Goal: Information Seeking & Learning: Compare options

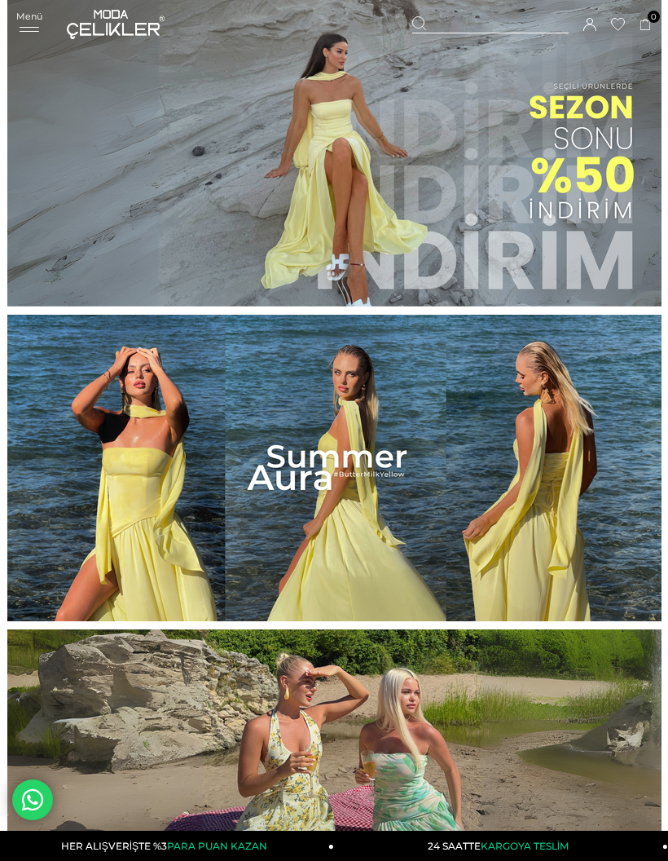
click at [41, 15] on span "Menü" at bounding box center [29, 16] width 26 height 11
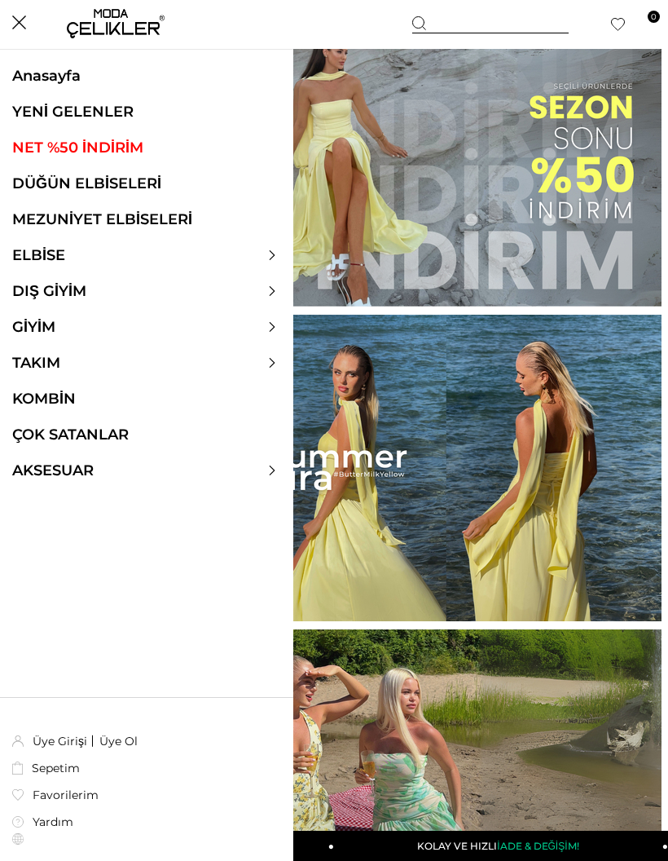
click at [53, 241] on ul "Anasayfa YENİ GELENLER NET %50 İNDİRİM DÜĞÜN ELBİSELERİ MEZUNİYET ELBİSELERİ EL…" at bounding box center [146, 282] width 293 height 430
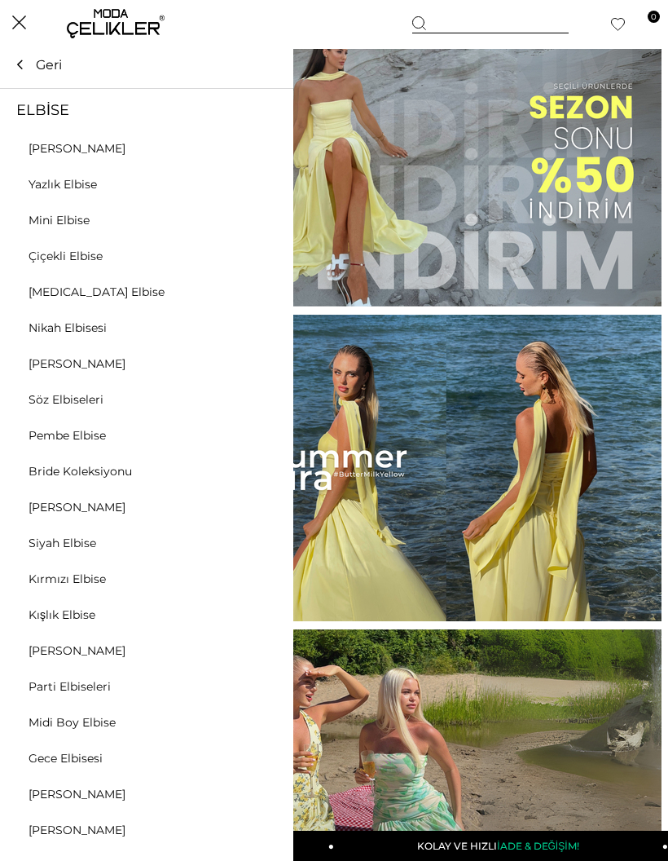
click at [273, 250] on icon at bounding box center [272, 255] width 10 height 10
click at [81, 297] on link "[MEDICAL_DATA] Elbise" at bounding box center [96, 291] width 193 height 15
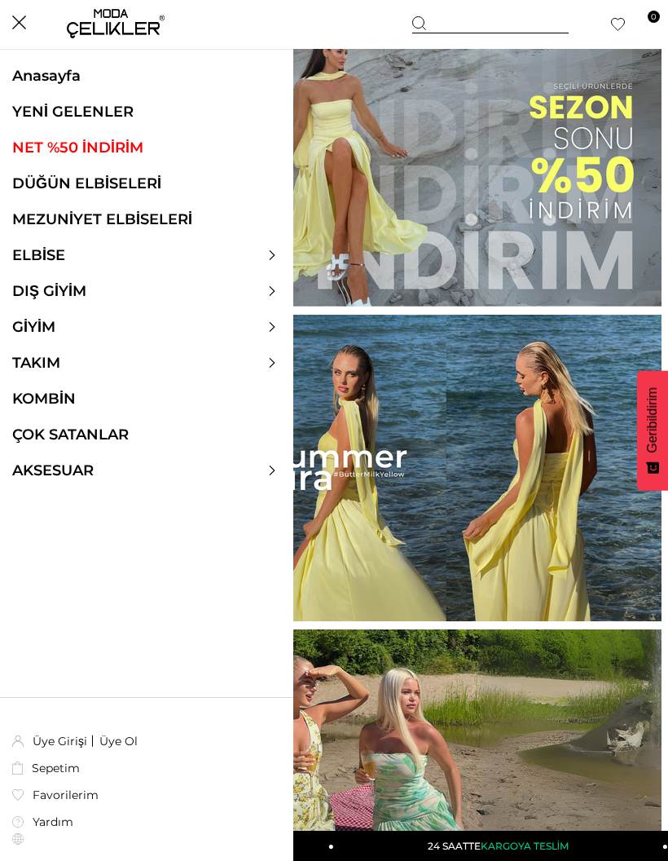
click at [167, 119] on link "YENİ GELENLER" at bounding box center [146, 112] width 293 height 18
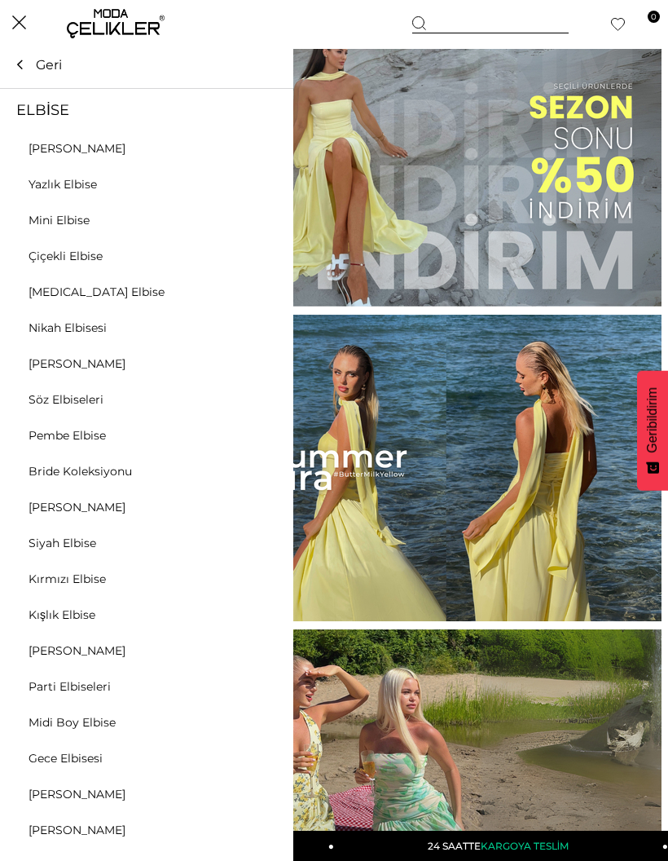
click at [280, 260] on div at bounding box center [146, 255] width 293 height 18
click at [284, 256] on div at bounding box center [146, 255] width 293 height 18
click at [271, 247] on div at bounding box center [146, 255] width 293 height 18
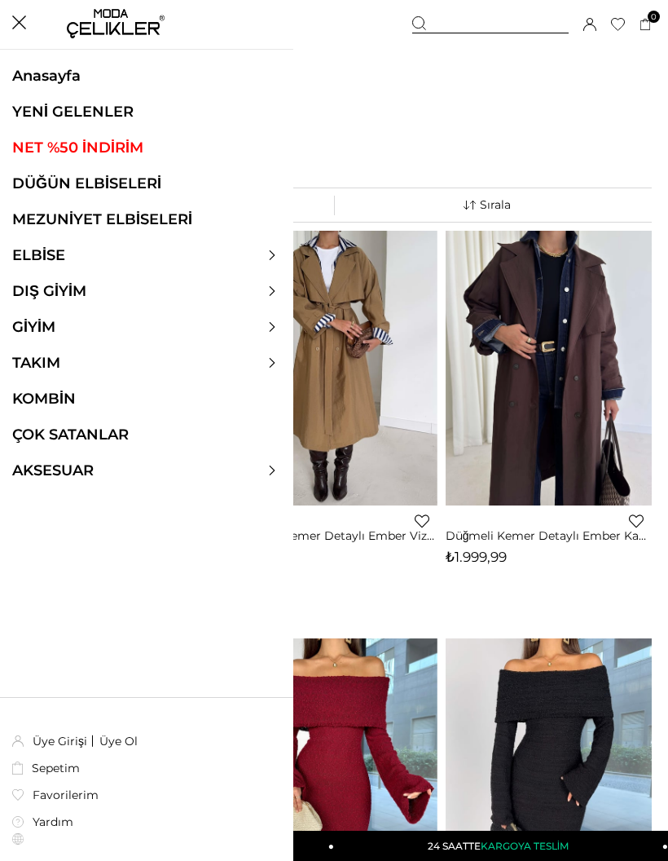
click at [279, 251] on div at bounding box center [146, 255] width 293 height 18
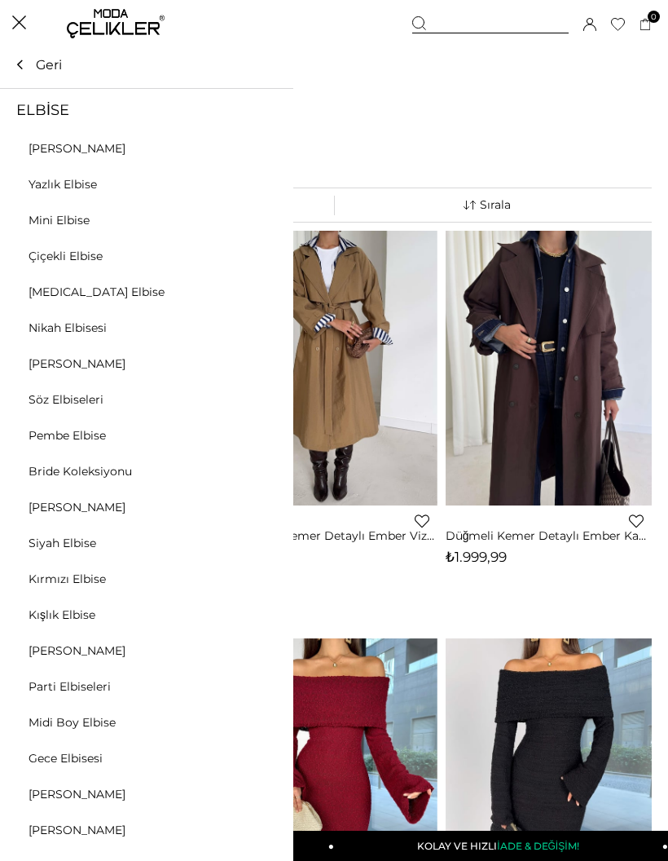
click at [96, 149] on link "[PERSON_NAME]" at bounding box center [77, 148] width 154 height 15
click at [68, 189] on link "Yazlık Elbise" at bounding box center [63, 184] width 126 height 15
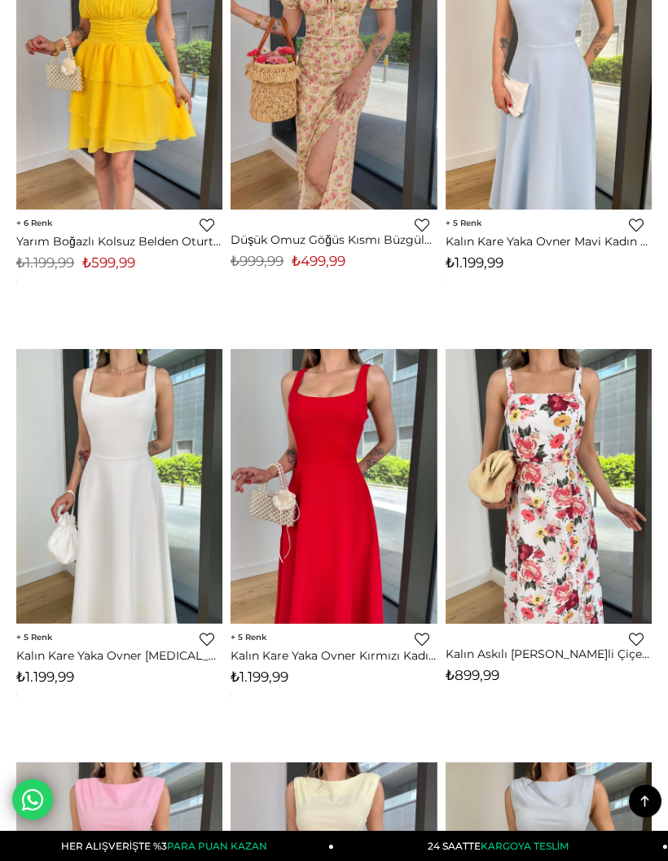
scroll to position [7696, 0]
click at [270, 430] on img at bounding box center [334, 486] width 206 height 275
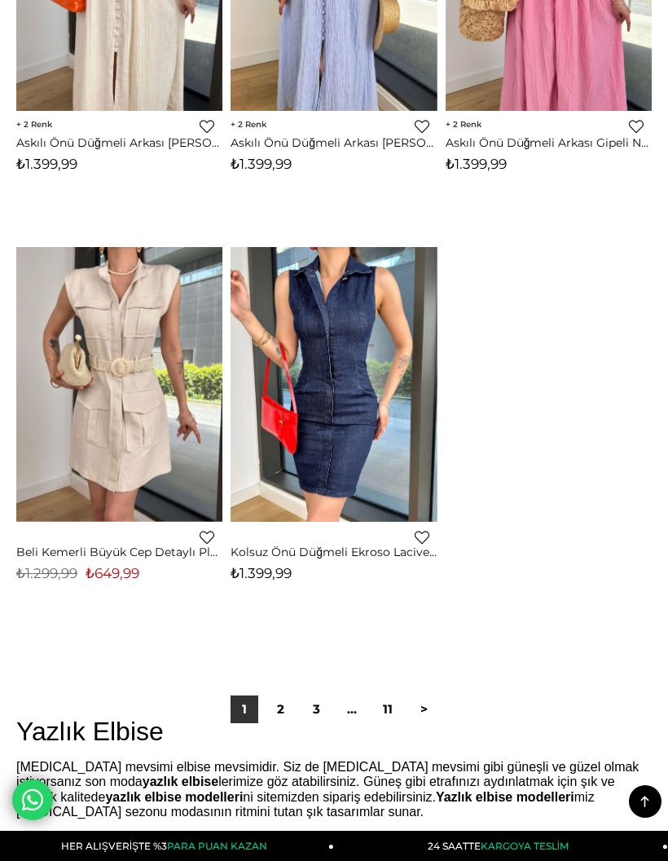
scroll to position [10690, 0]
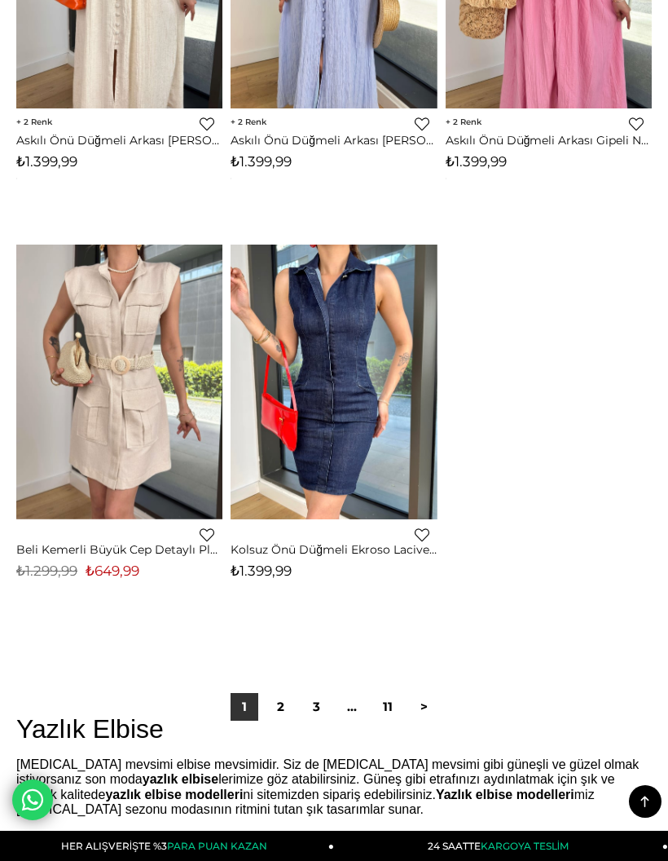
click at [285, 693] on link "2" at bounding box center [281, 707] width 28 height 28
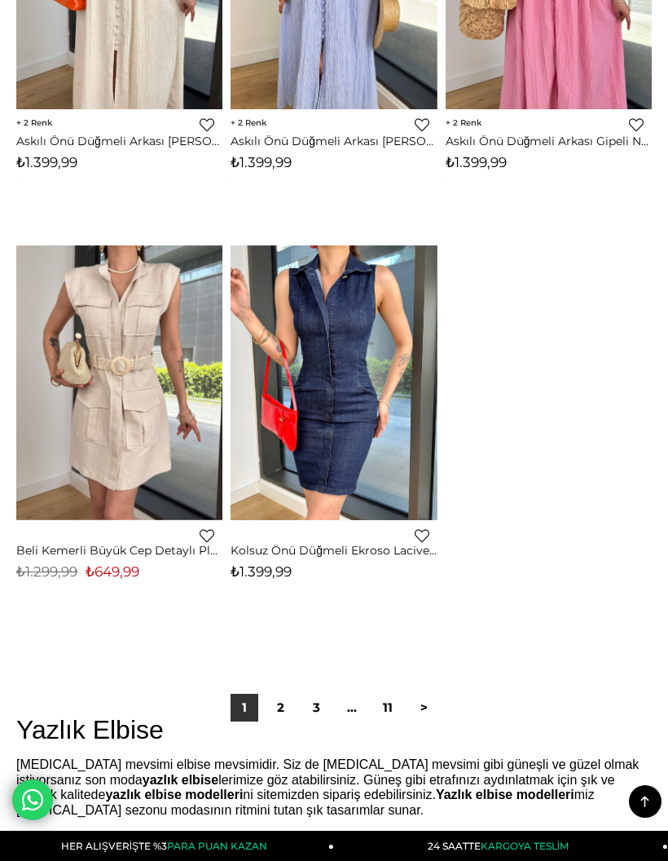
click at [283, 694] on link "2" at bounding box center [281, 708] width 28 height 28
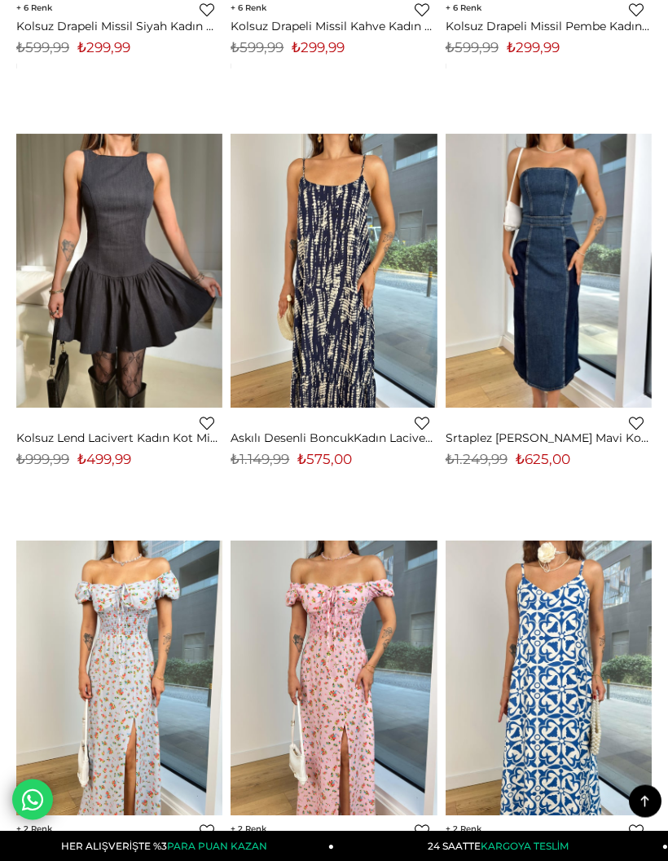
click at [649, 795] on icon at bounding box center [645, 801] width 20 height 20
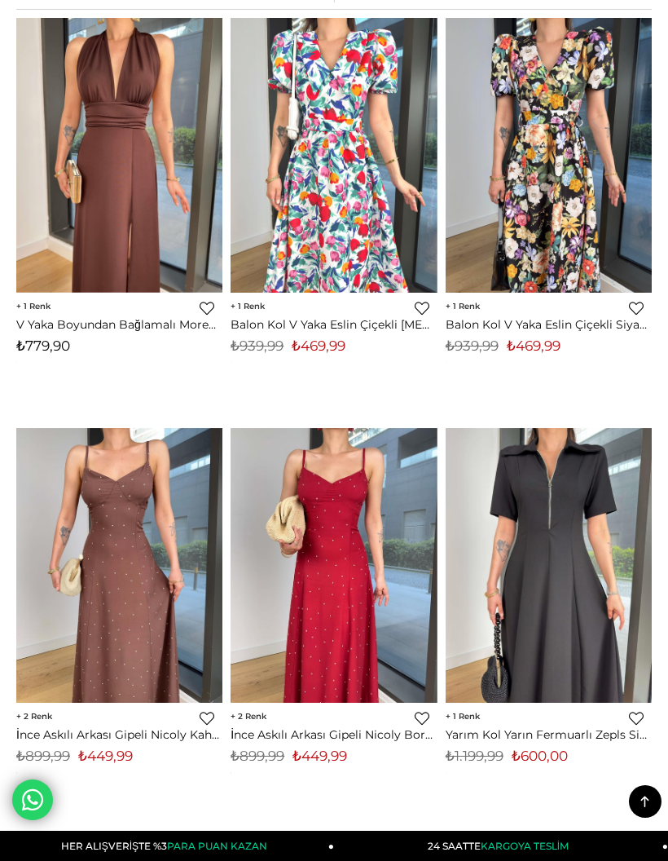
scroll to position [2, 0]
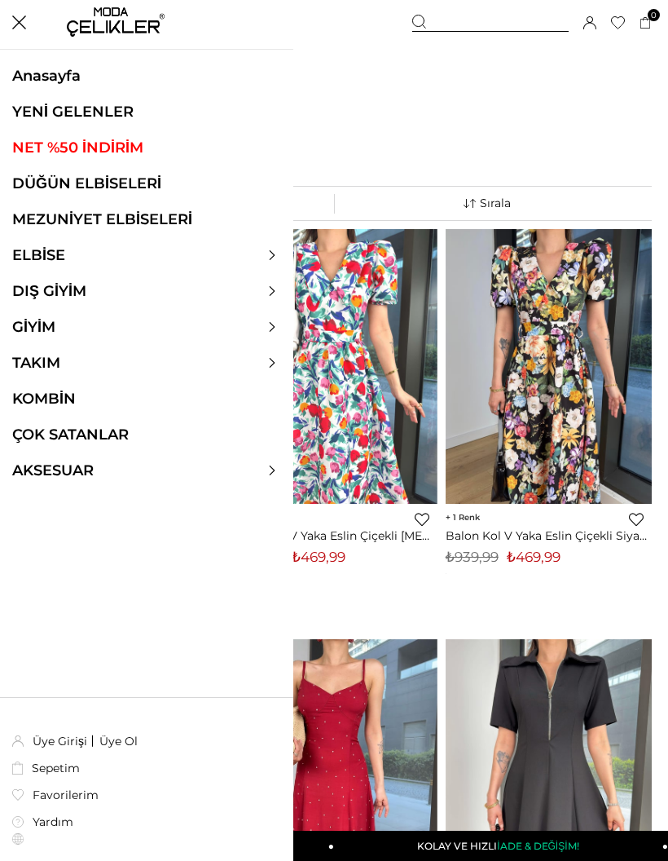
click at [264, 253] on div at bounding box center [146, 255] width 293 height 18
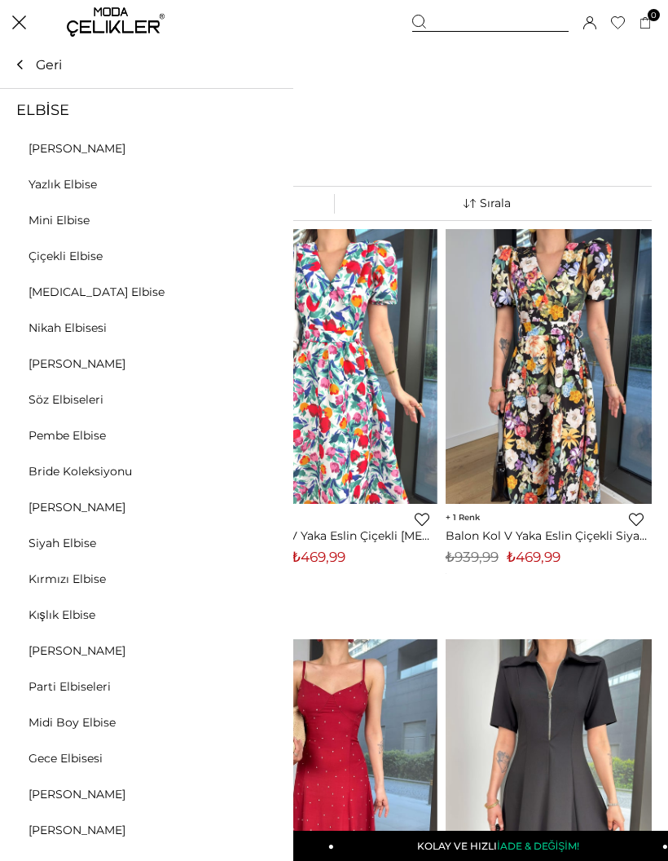
click at [41, 214] on link "Mini Elbise" at bounding box center [59, 220] width 118 height 15
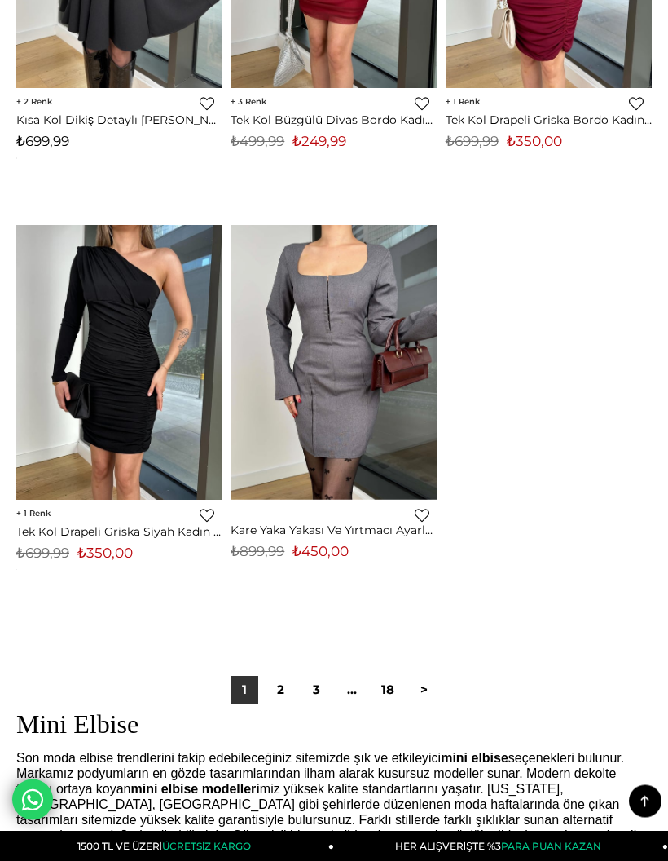
scroll to position [10699, 0]
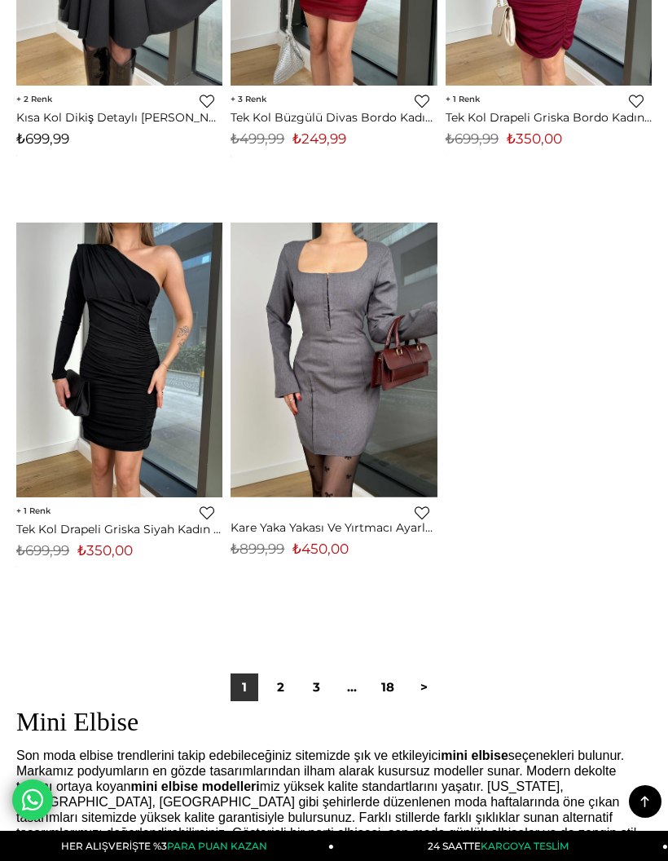
click at [282, 673] on link "2" at bounding box center [281, 687] width 28 height 28
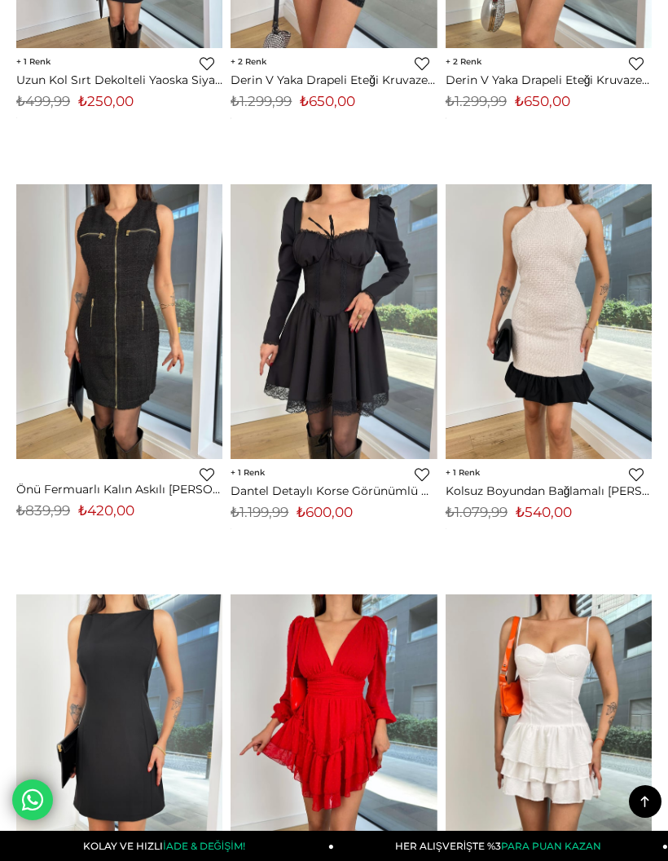
scroll to position [3455, 0]
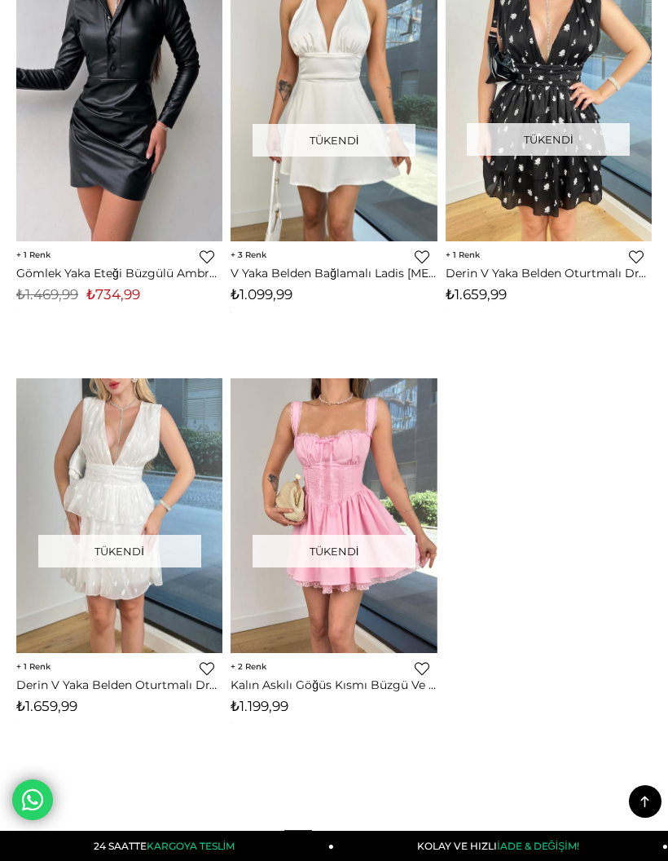
click at [639, 812] on icon at bounding box center [645, 801] width 20 height 20
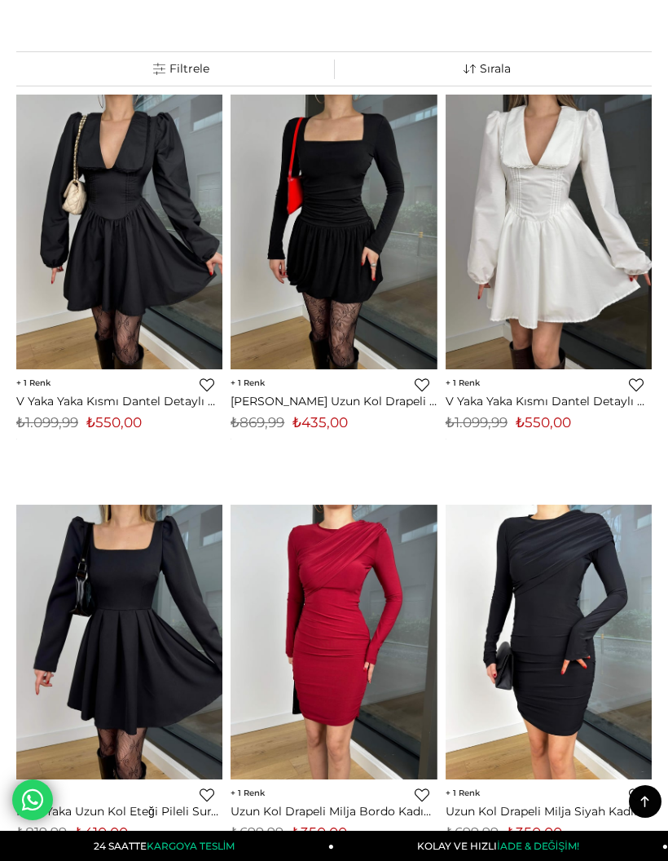
scroll to position [0, 0]
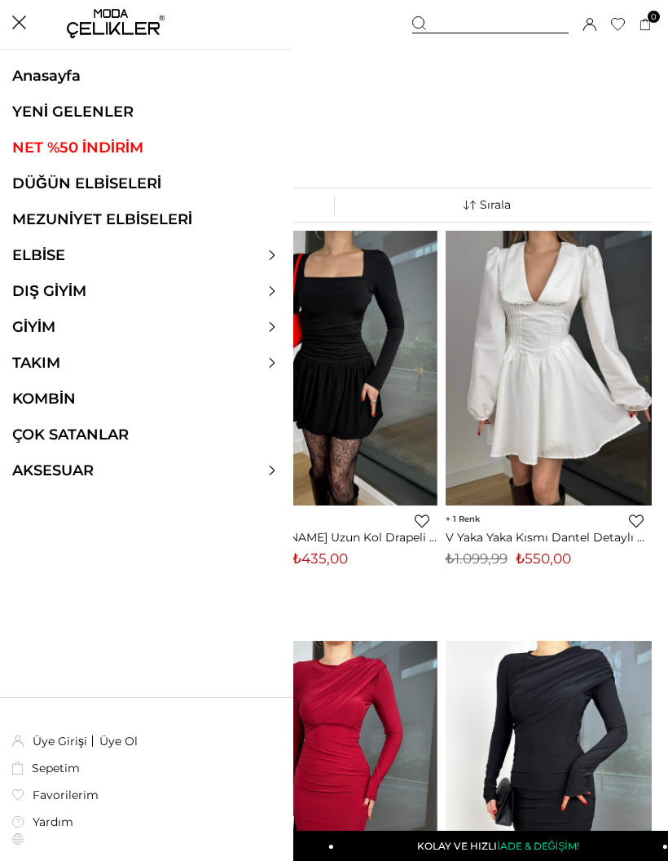
click at [262, 251] on div at bounding box center [146, 255] width 293 height 18
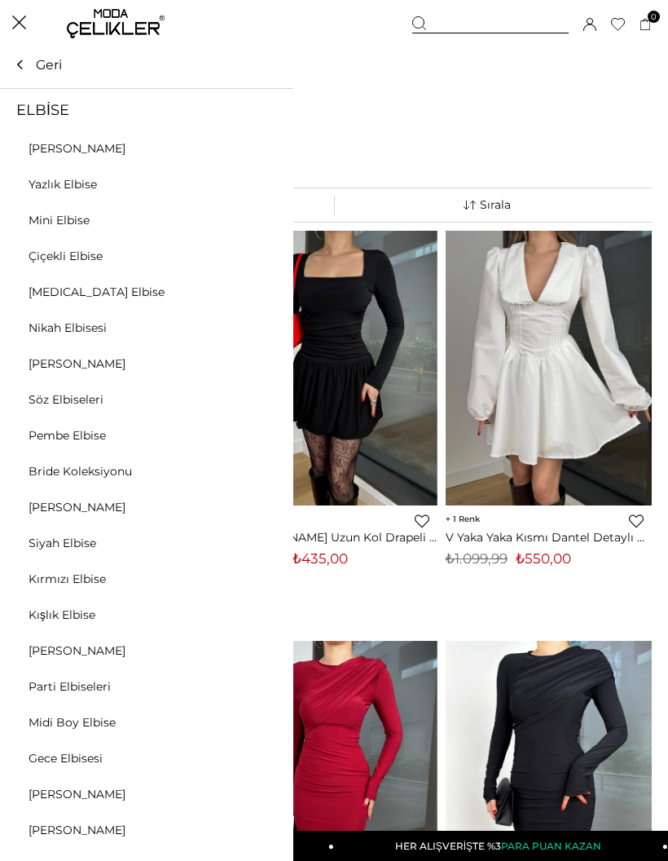
click at [47, 260] on link "Çiçekli Elbise" at bounding box center [65, 256] width 131 height 15
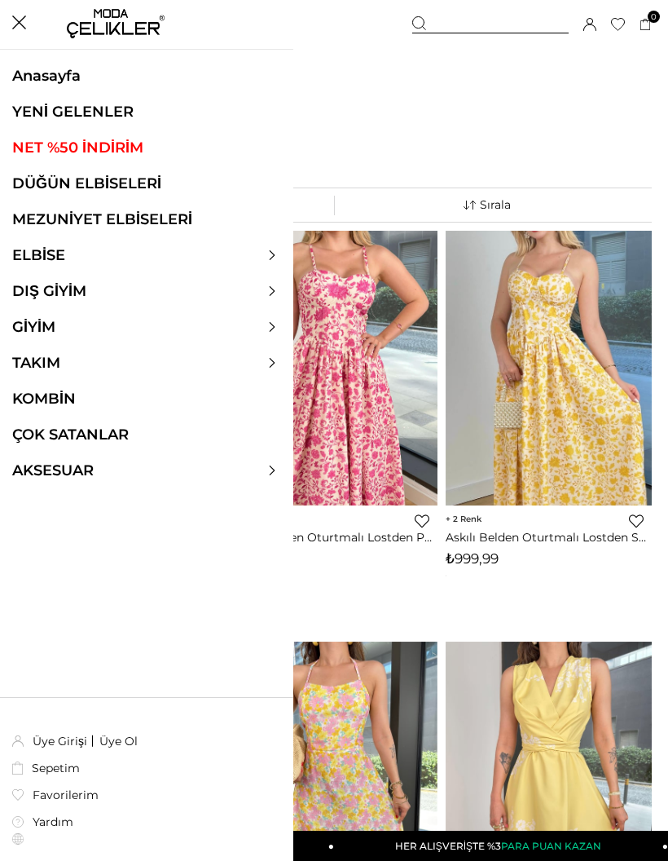
click at [271, 251] on icon at bounding box center [273, 255] width 6 height 10
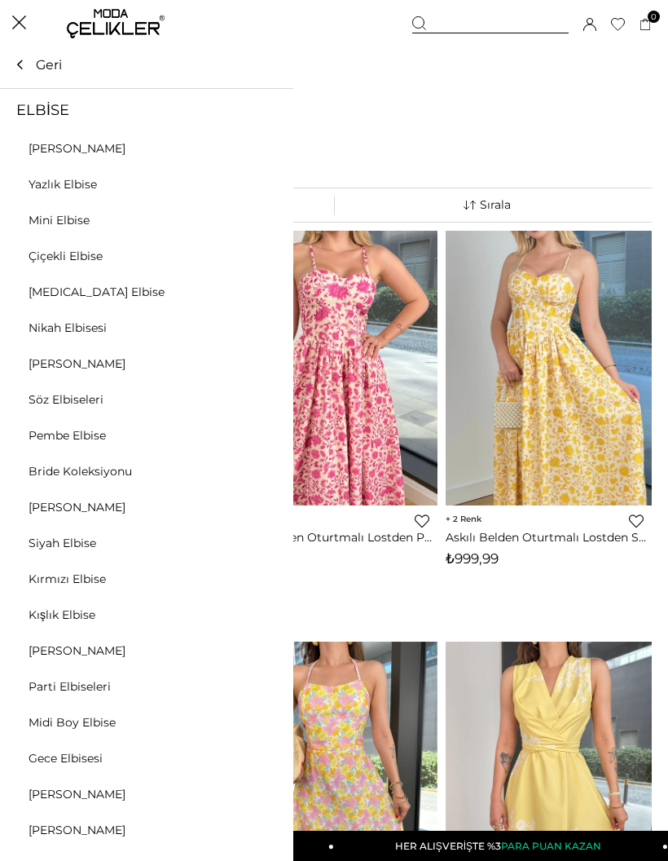
click at [45, 296] on link "[MEDICAL_DATA] Elbise" at bounding box center [96, 291] width 193 height 15
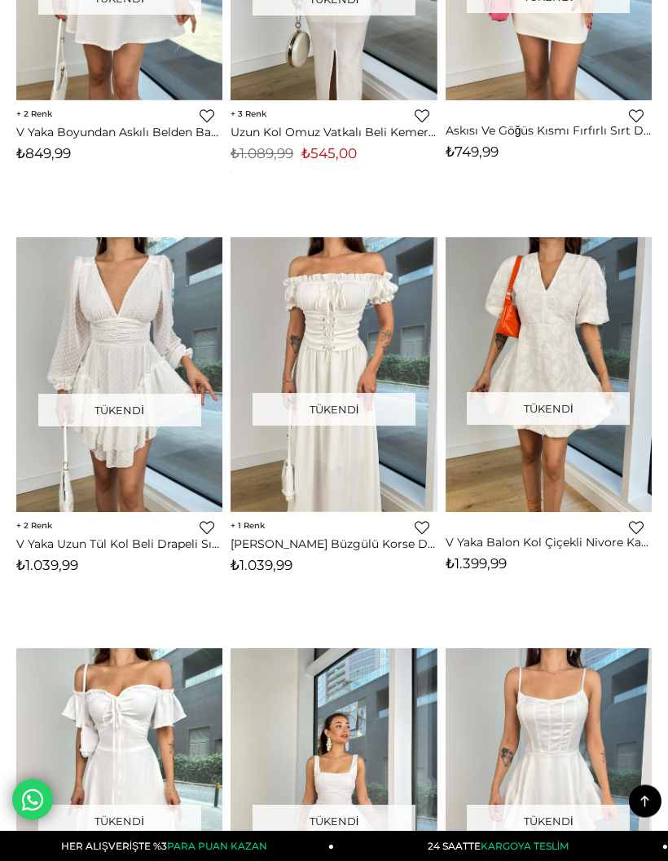
scroll to position [7432, 0]
click at [638, 812] on icon at bounding box center [645, 801] width 20 height 20
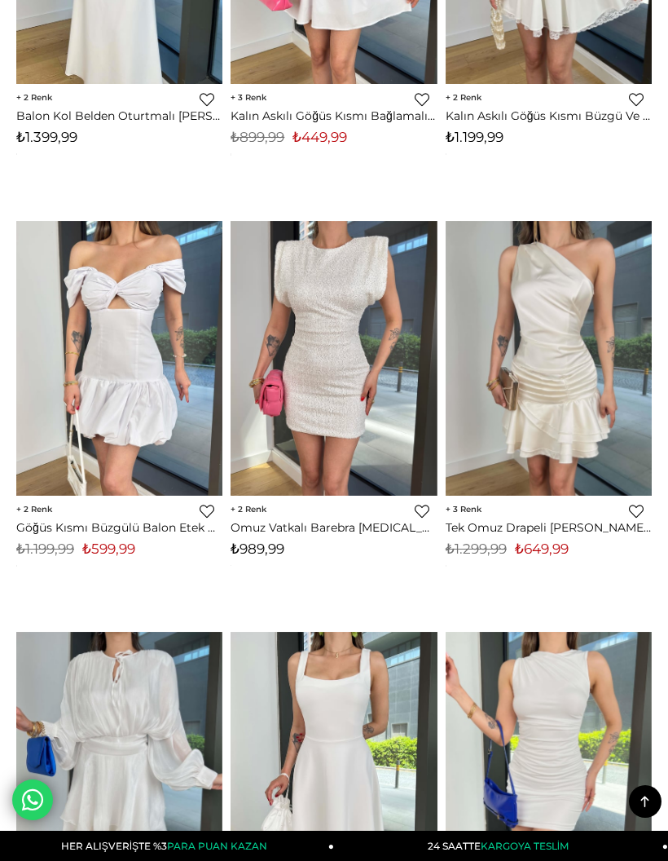
scroll to position [2, 0]
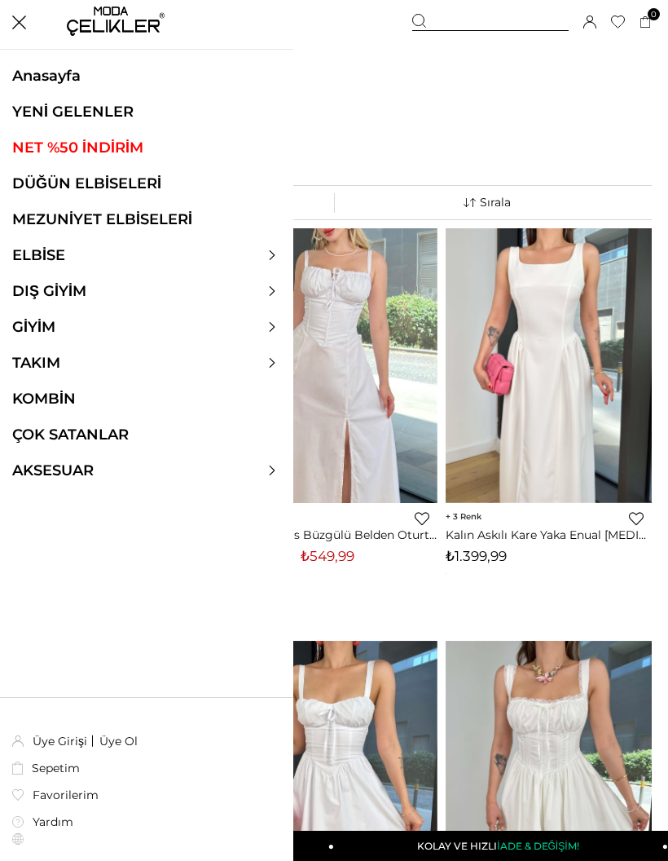
click at [272, 261] on div at bounding box center [146, 255] width 293 height 18
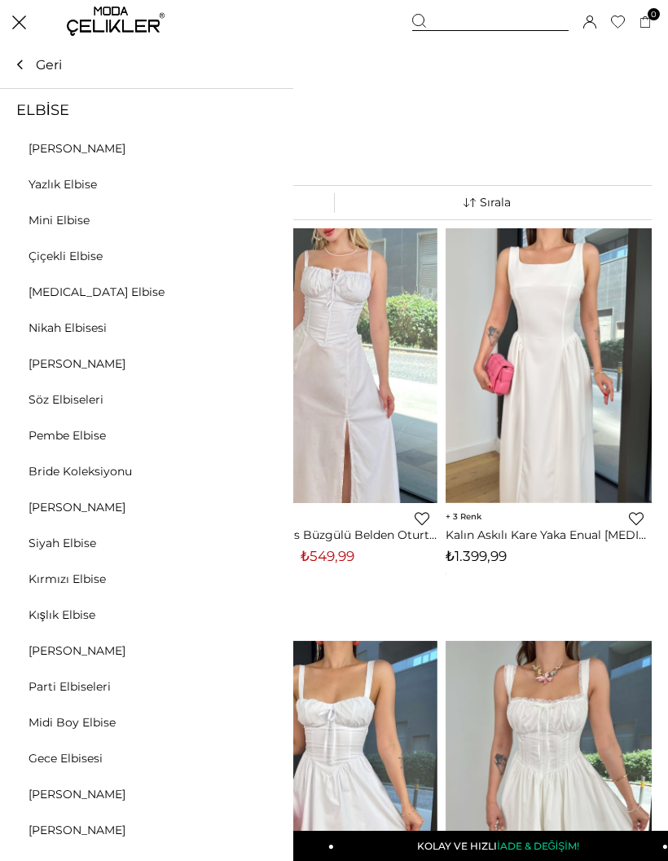
click at [42, 334] on link "Nikah Elbisesi" at bounding box center [67, 327] width 135 height 15
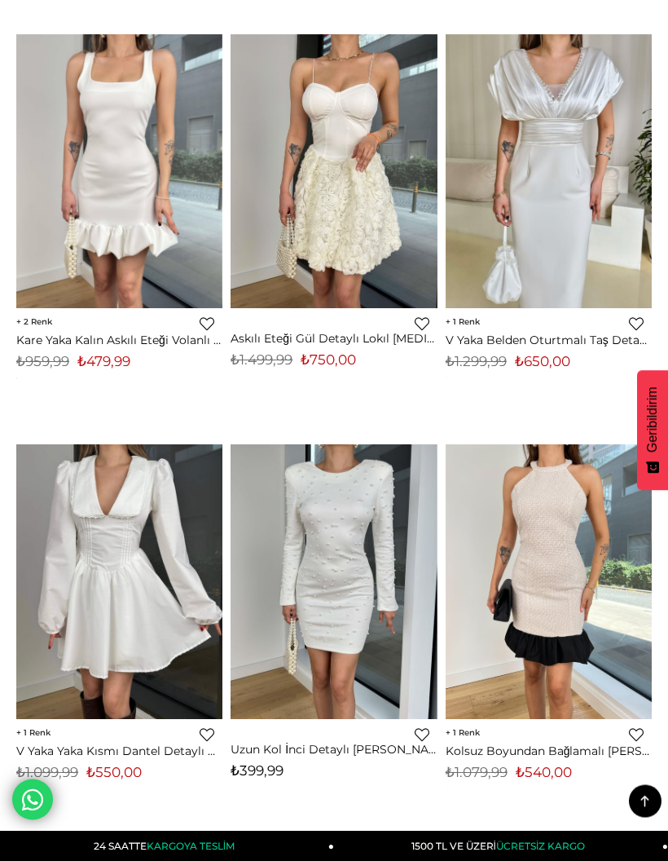
scroll to position [1831, 0]
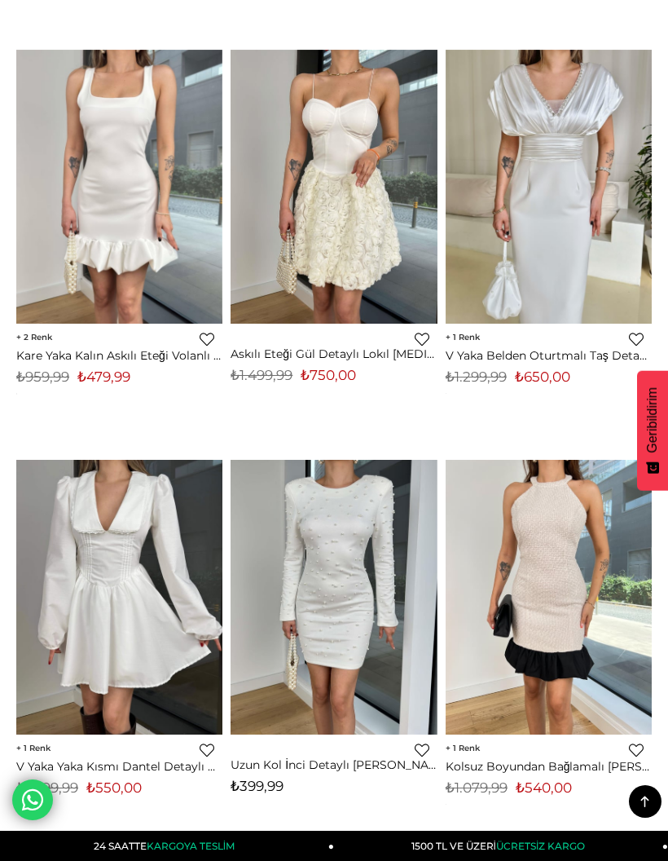
click at [639, 795] on icon at bounding box center [645, 801] width 20 height 20
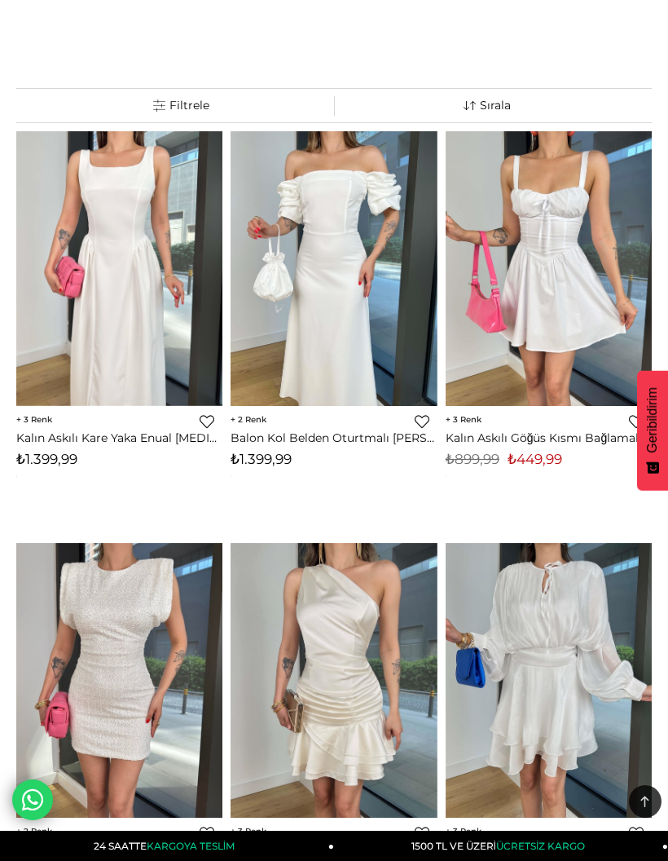
scroll to position [0, 0]
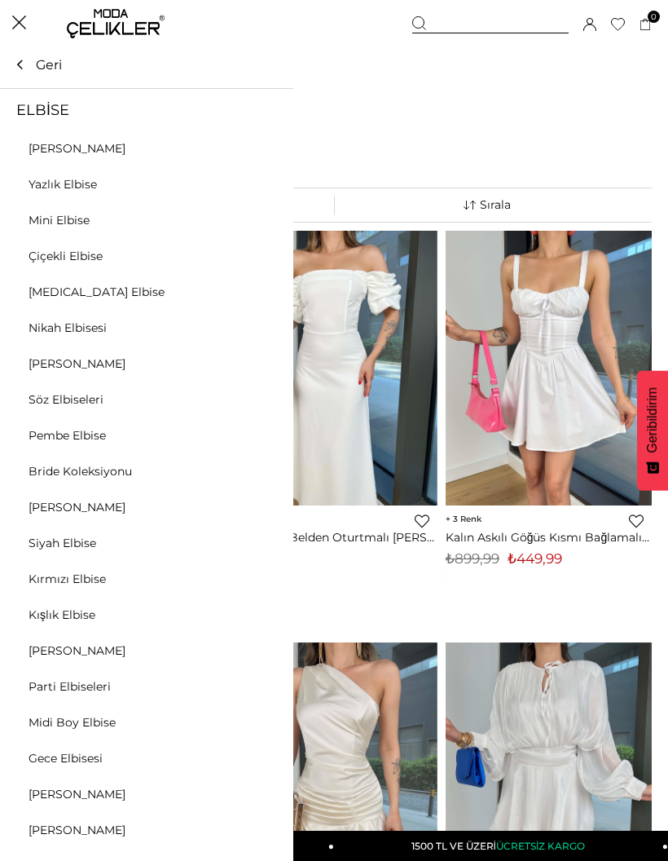
click at [263, 254] on div at bounding box center [146, 255] width 293 height 18
click at [37, 362] on link "[PERSON_NAME]" at bounding box center [77, 363] width 154 height 15
click at [51, 363] on link "[PERSON_NAME]" at bounding box center [77, 363] width 154 height 15
click at [44, 361] on link "[PERSON_NAME]" at bounding box center [77, 363] width 154 height 15
click at [44, 360] on link "[PERSON_NAME]" at bounding box center [77, 363] width 154 height 15
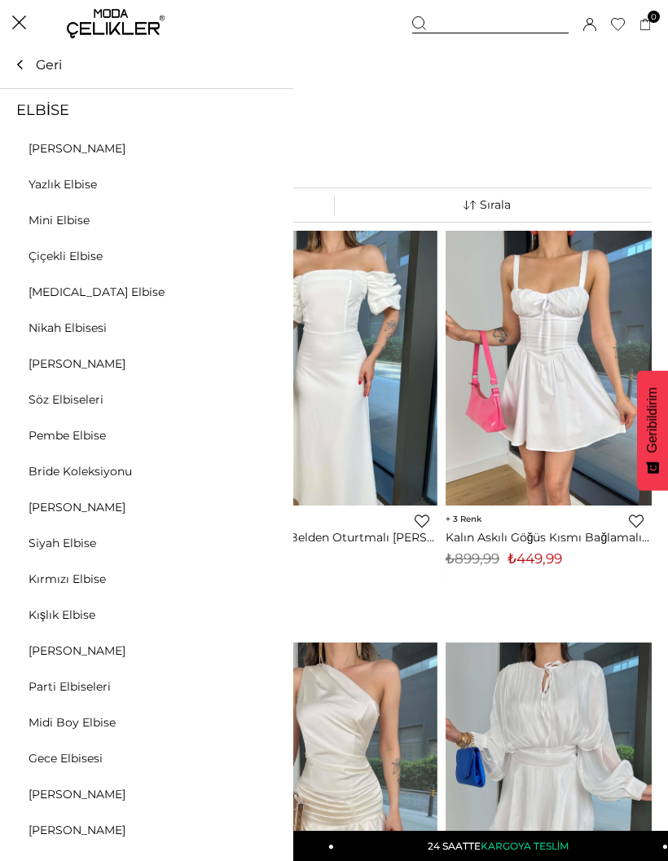
click at [46, 359] on link "[PERSON_NAME]" at bounding box center [77, 363] width 154 height 15
click at [38, 361] on link "[PERSON_NAME]" at bounding box center [77, 363] width 154 height 15
click at [48, 356] on link "[PERSON_NAME]" at bounding box center [77, 363] width 154 height 15
click at [38, 356] on link "[PERSON_NAME]" at bounding box center [77, 363] width 154 height 15
click at [46, 356] on link "[PERSON_NAME]" at bounding box center [77, 363] width 154 height 15
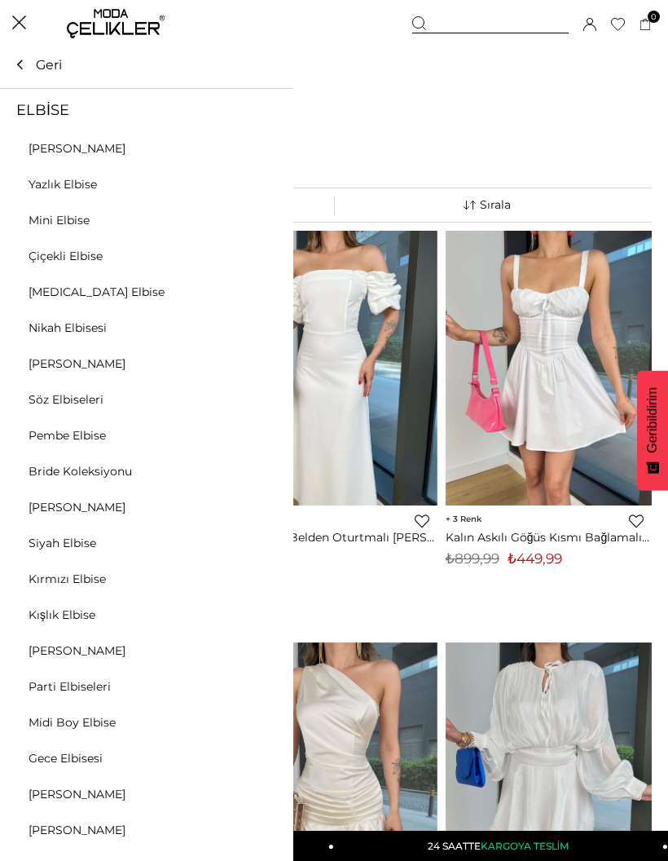
scroll to position [57, 0]
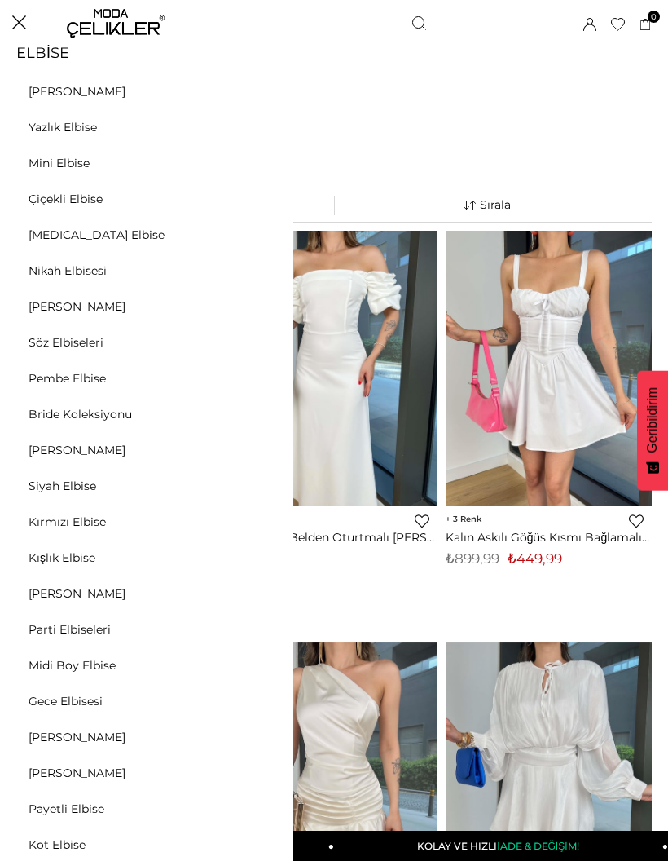
click at [47, 309] on link "[PERSON_NAME]" at bounding box center [77, 306] width 154 height 15
click at [72, 335] on link "Söz Elbiseleri" at bounding box center [66, 342] width 132 height 15
click at [52, 335] on link "Söz Elbiseleri" at bounding box center [66, 342] width 132 height 15
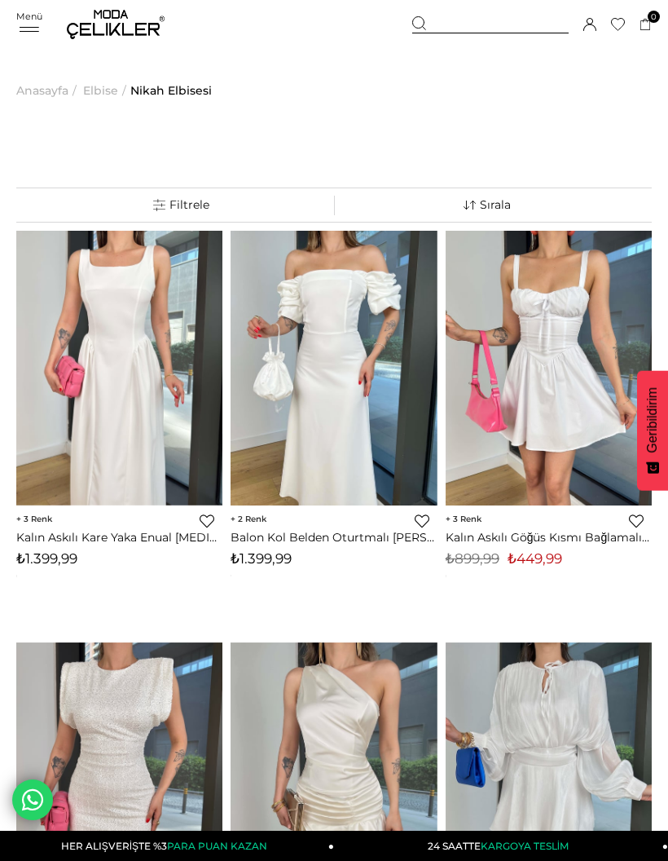
click at [0, 0] on div at bounding box center [0, 0] width 0 height 0
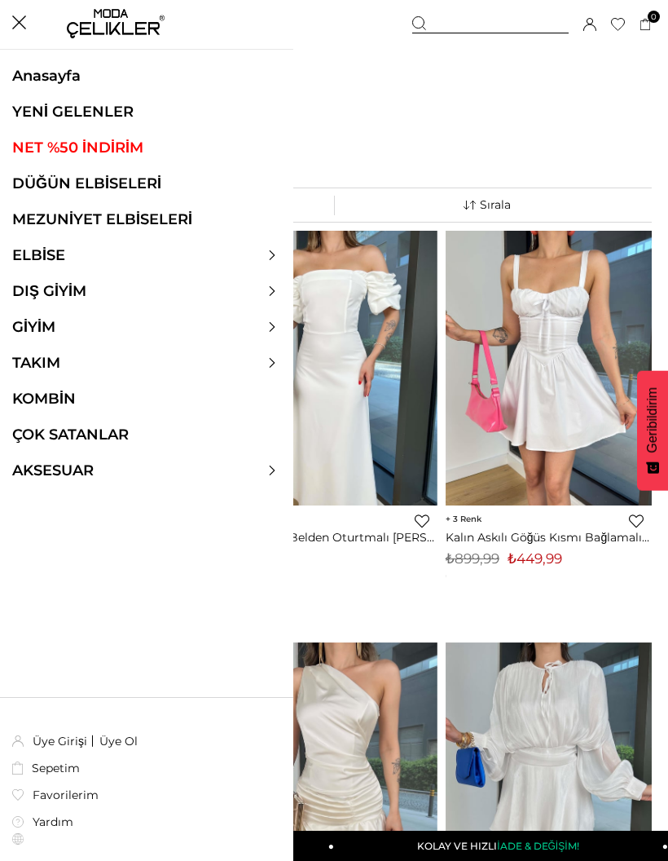
click at [24, 33] on div "Menü Sepetim 0 Ürün Sepetinizde ürün bulunmamaktadır. Genel Toplam : Sepetim Sİ…" at bounding box center [334, 24] width 636 height 49
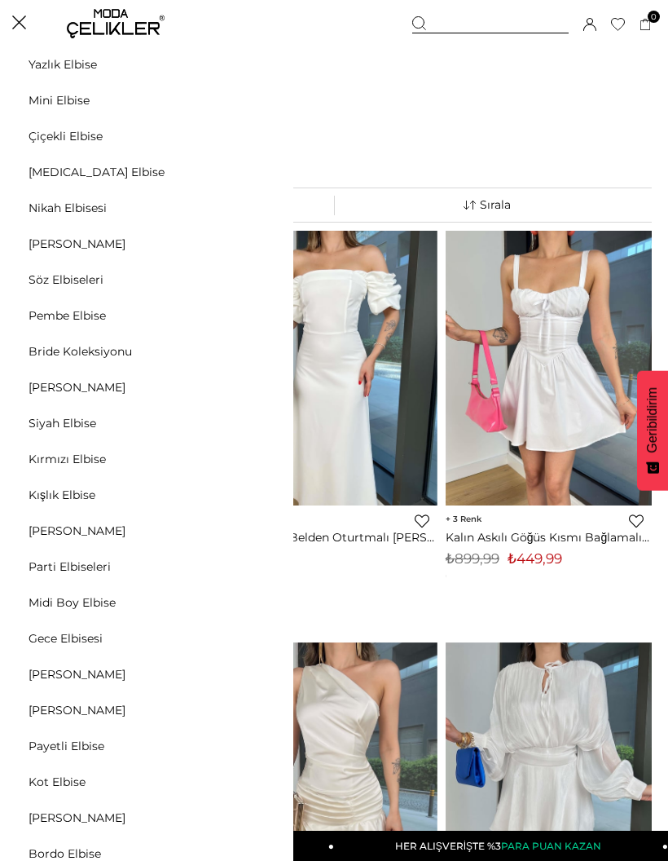
click at [260, 258] on div at bounding box center [146, 255] width 293 height 18
click at [269, 250] on icon at bounding box center [272, 255] width 10 height 10
click at [279, 260] on div at bounding box center [146, 255] width 293 height 18
click at [270, 262] on div at bounding box center [146, 255] width 293 height 18
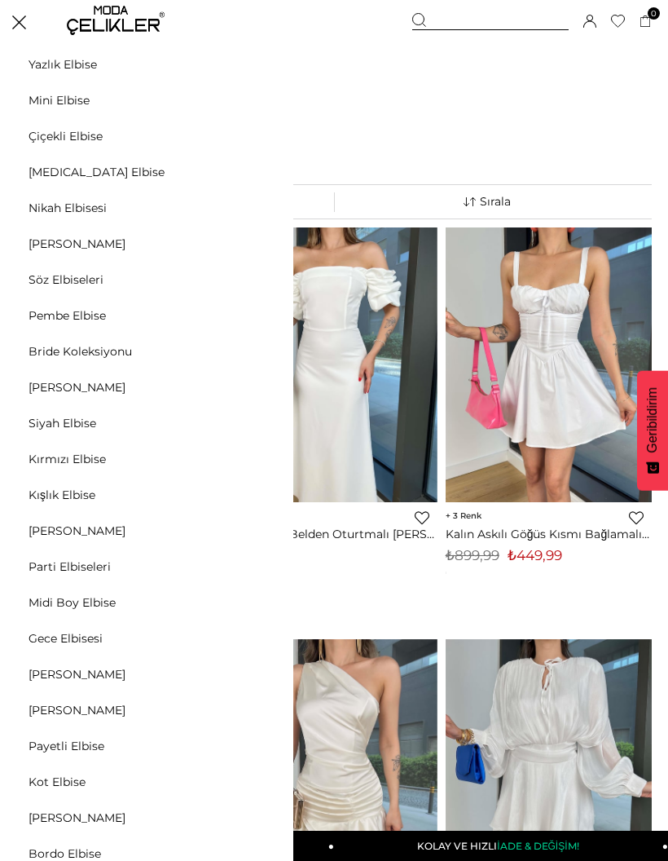
scroll to position [0, 0]
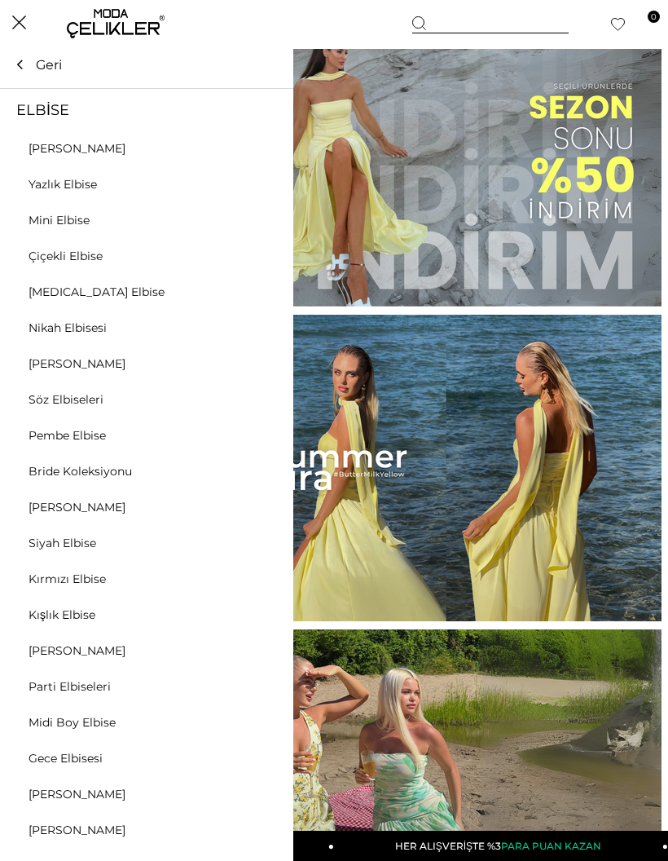
click at [268, 257] on icon at bounding box center [272, 255] width 10 height 10
click at [67, 402] on link "Söz Elbiseleri" at bounding box center [66, 399] width 132 height 15
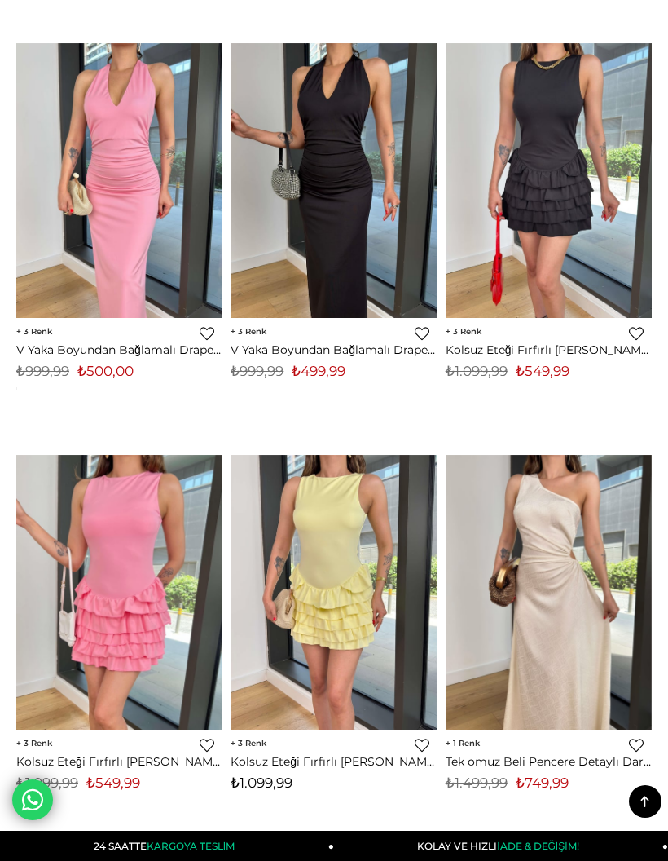
scroll to position [8421, 0]
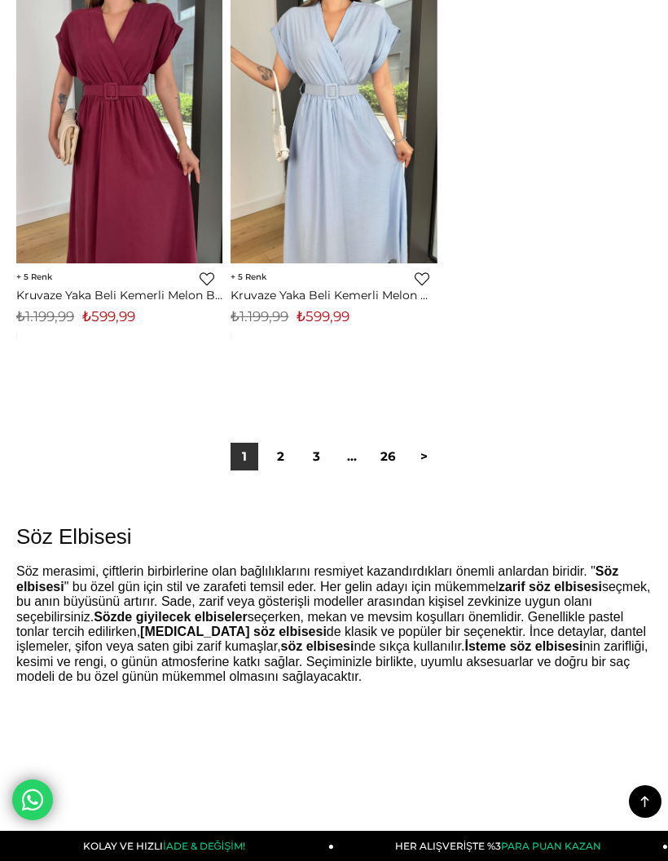
click at [284, 443] on link "2" at bounding box center [281, 457] width 28 height 28
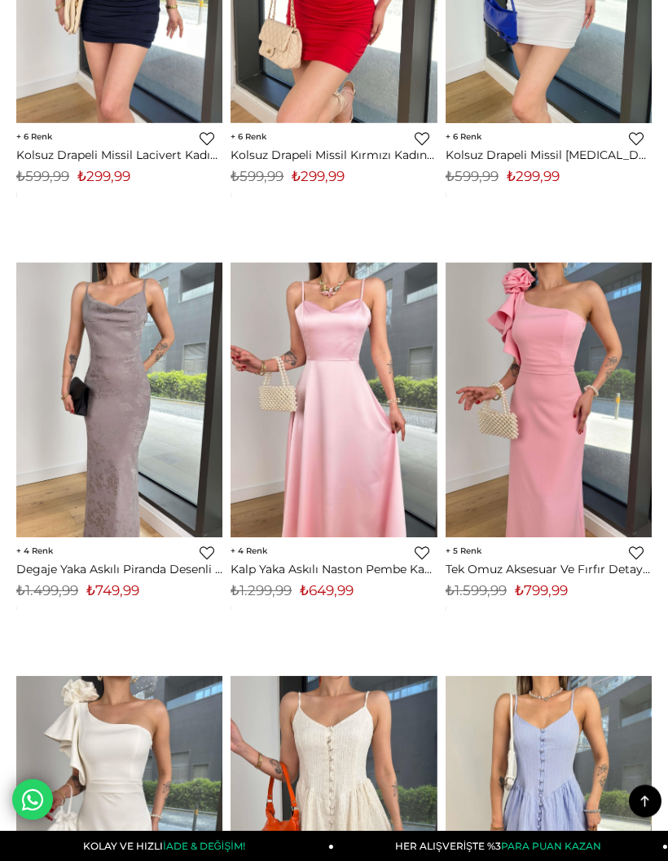
scroll to position [7774, 0]
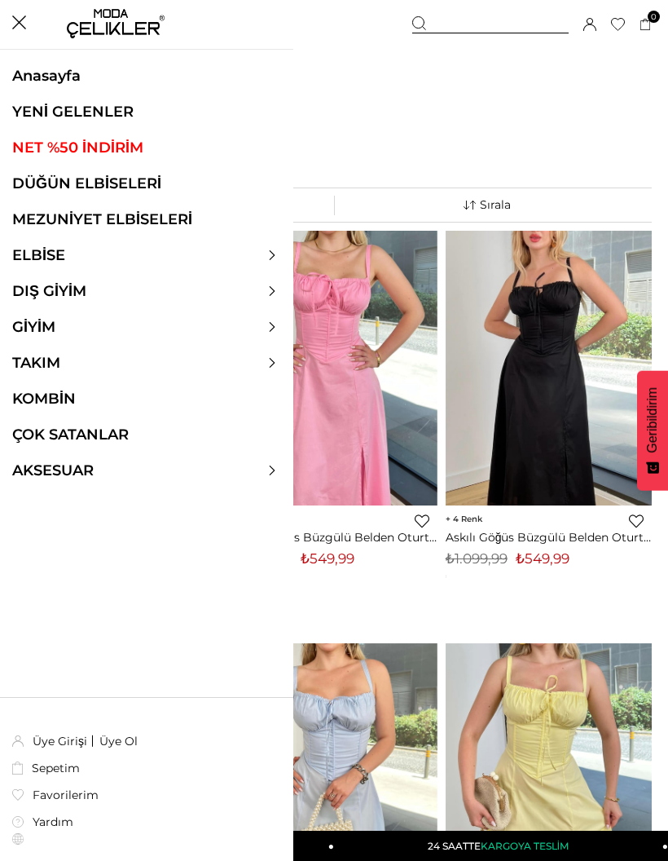
scroll to position [10118, 0]
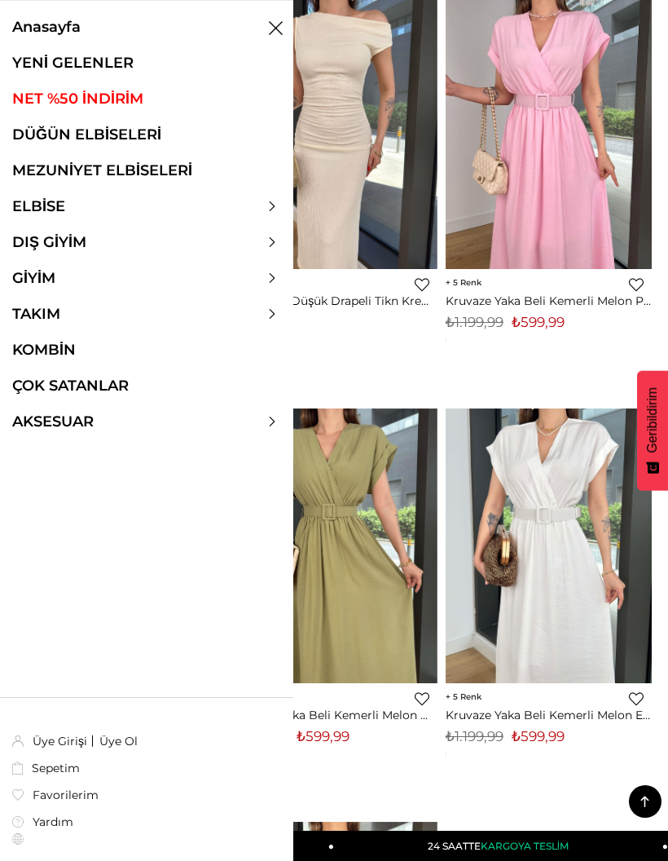
click at [268, 218] on ul "Anasayfa YENİ GELENLER NET %50 İNDİRİM DÜĞÜN ELBİSELERİ MEZUNİYET ELBİSELERİ EL…" at bounding box center [146, 233] width 293 height 430
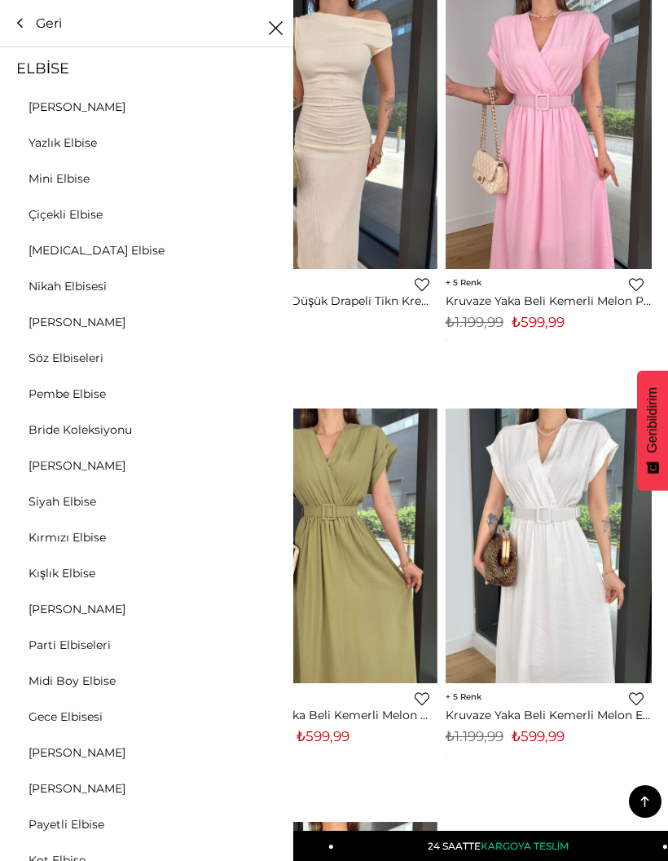
click at [275, 201] on icon at bounding box center [272, 206] width 10 height 10
click at [74, 399] on link "Pembe Elbise" at bounding box center [67, 393] width 134 height 15
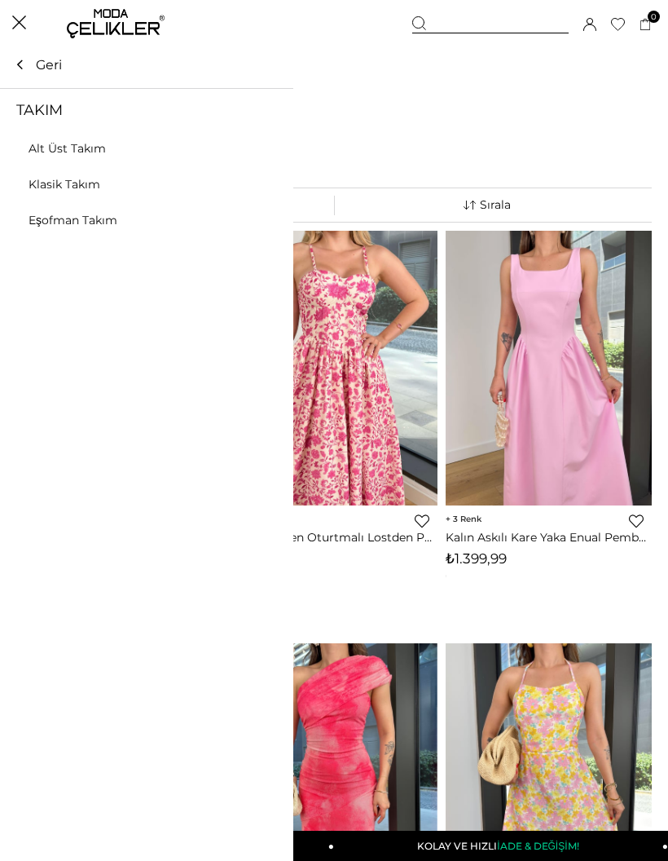
click at [112, 363] on div at bounding box center [146, 363] width 293 height 18
click at [134, 179] on li "Klasik Takım" at bounding box center [146, 184] width 293 height 15
click at [77, 188] on link "Klasik Takım" at bounding box center [64, 184] width 129 height 15
click at [76, 181] on link "Klasik Takım" at bounding box center [64, 184] width 129 height 15
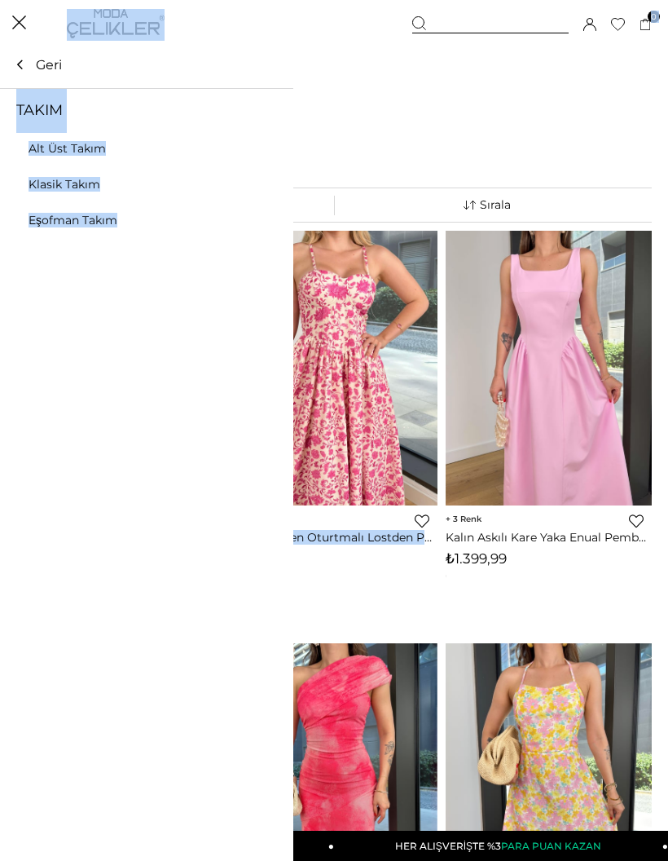
click at [369, 595] on div "‹ › 2 Favorilere Ekle Moda Celikler Askılı Belden Oturtmalı Lostden Pembe Çiçek…" at bounding box center [334, 420] width 206 height 378
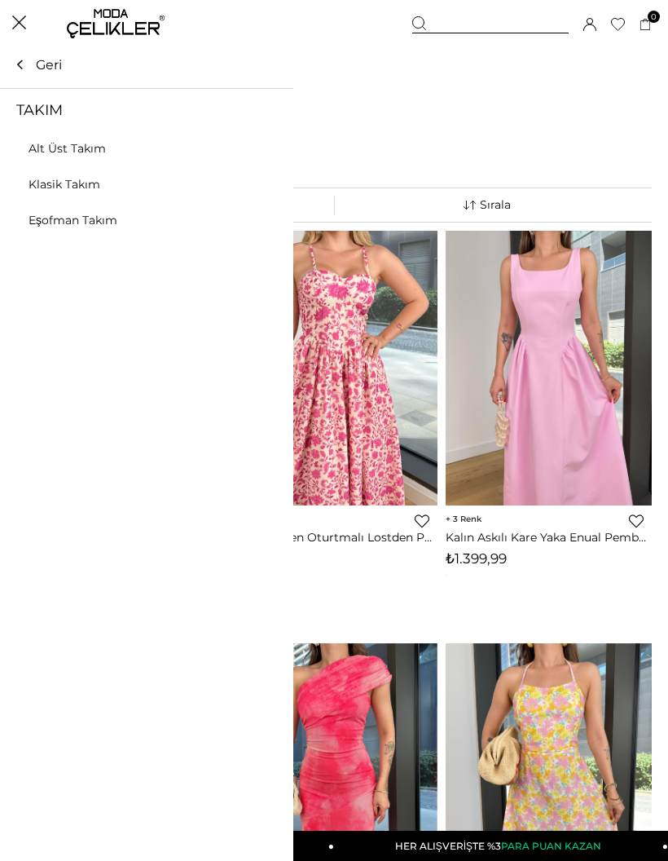
click at [385, 568] on div "2 Favorilere Ekle Moda Celikler Askılı Belden Oturtmalı Lostden Pembe Çiçekli K…" at bounding box center [334, 539] width 206 height 69
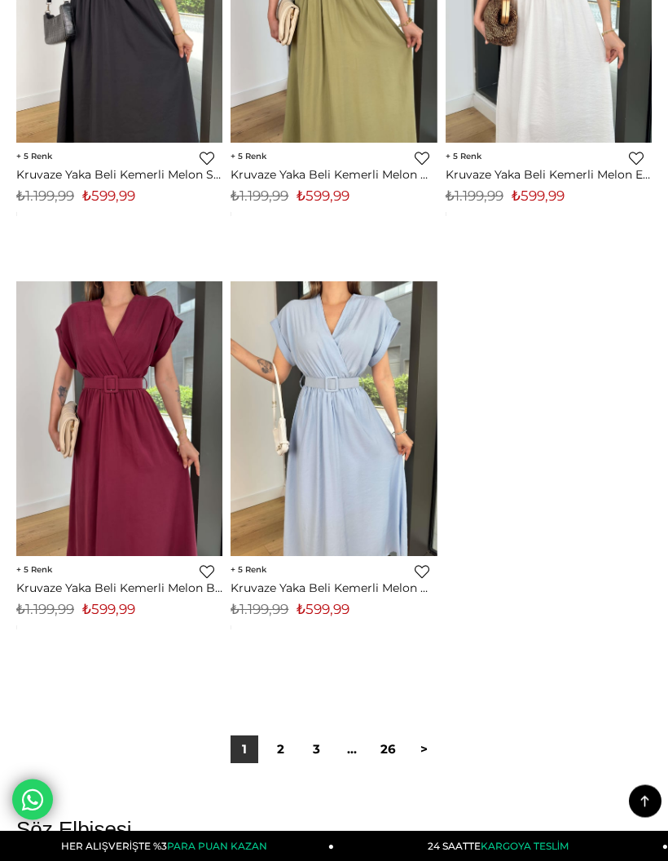
scroll to position [10658, 0]
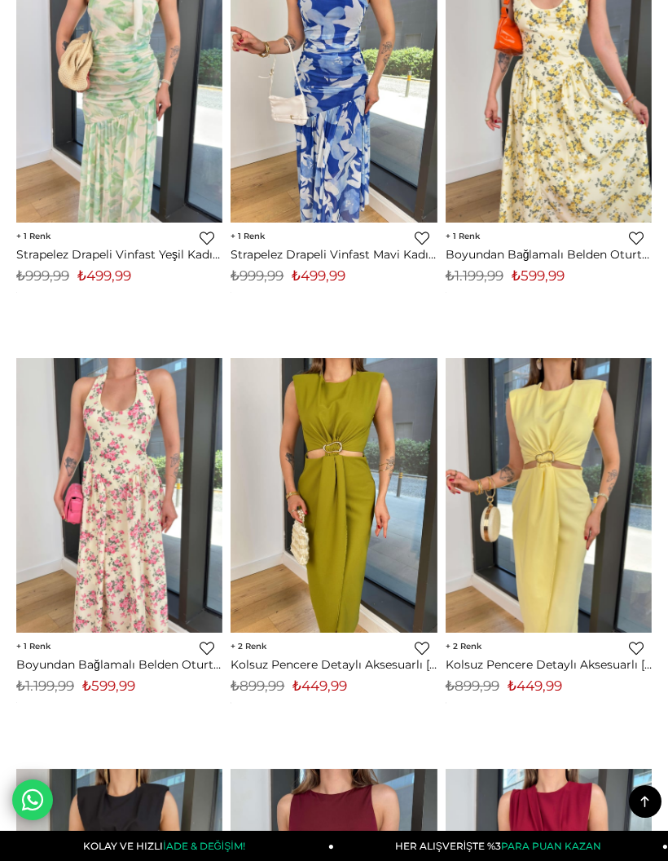
click at [632, 800] on link at bounding box center [645, 801] width 33 height 33
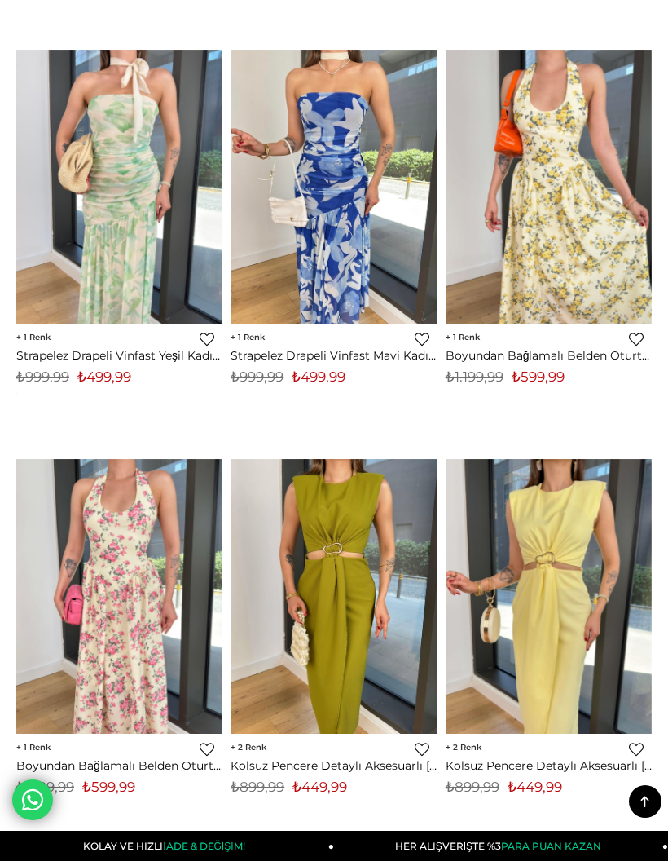
scroll to position [0, 0]
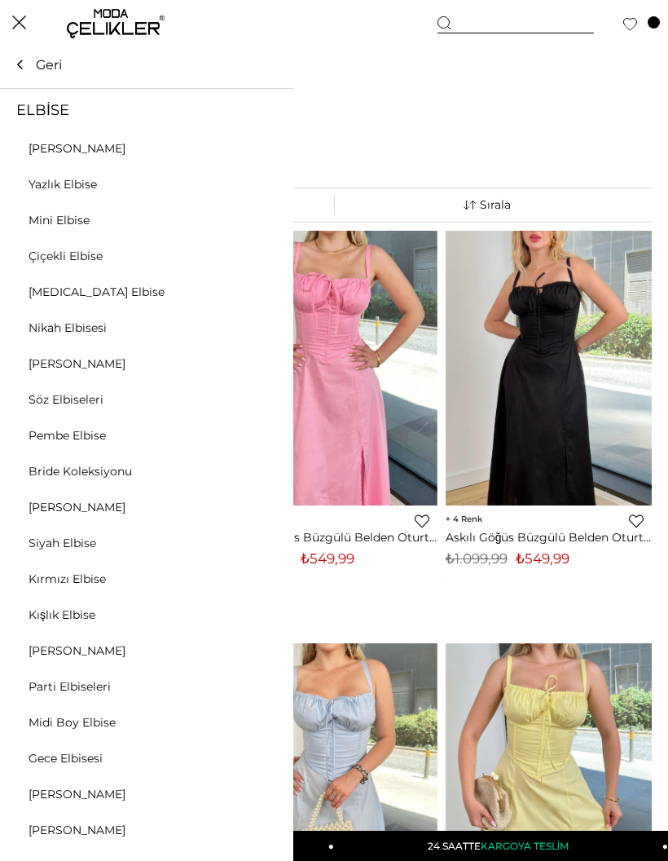
click at [269, 258] on icon at bounding box center [272, 255] width 10 height 10
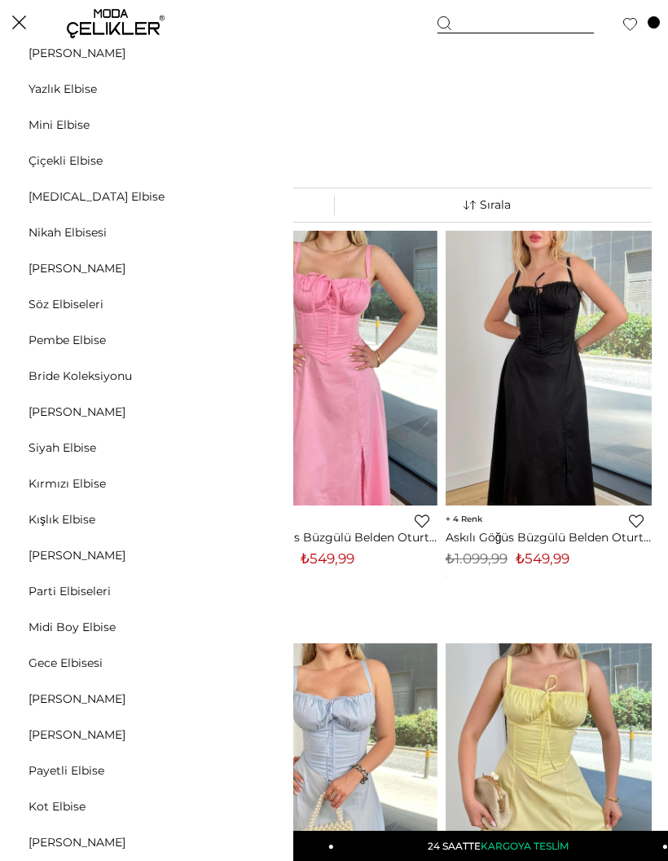
scroll to position [99, 0]
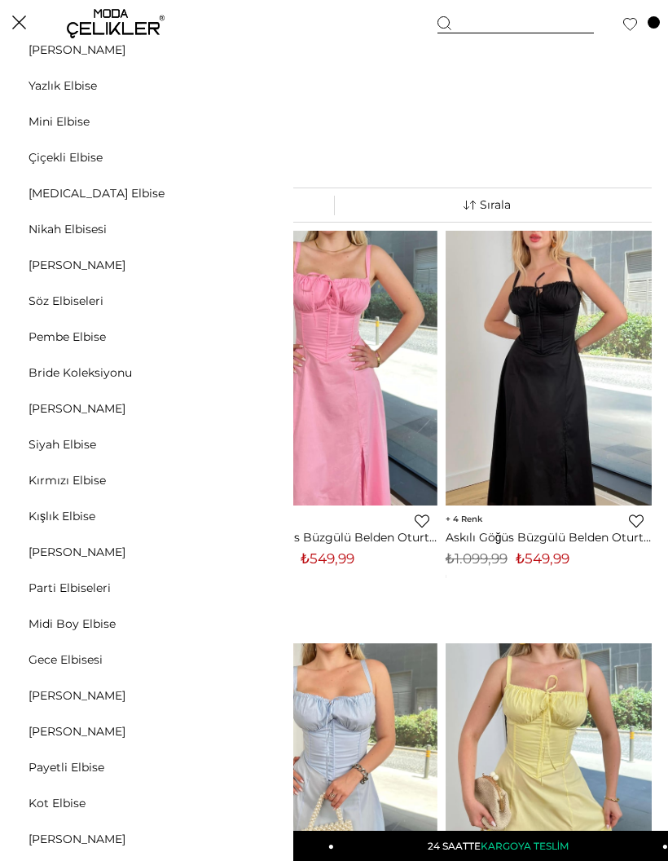
click at [48, 444] on link "Siyah Elbise" at bounding box center [62, 444] width 125 height 15
click at [63, 445] on link "Siyah Elbise" at bounding box center [62, 444] width 125 height 15
click at [71, 444] on link "Siyah Elbise" at bounding box center [62, 444] width 125 height 15
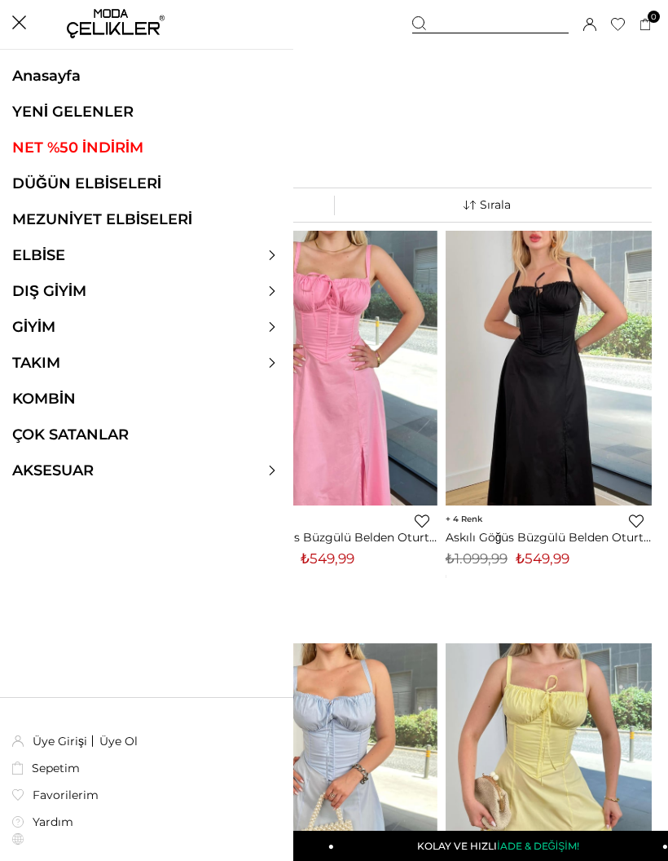
click at [253, 269] on ul "Anasayfa YENİ GELENLER NET %50 İNDİRİM DÜĞÜN ELBİSELERİ MEZUNİYET ELBİSELERİ EL…" at bounding box center [146, 282] width 293 height 430
click at [262, 245] on ul "Anasayfa YENİ GELENLER NET %50 İNDİRİM DÜĞÜN ELBİSELERİ MEZUNİYET ELBİSELERİ EL…" at bounding box center [146, 282] width 293 height 430
click at [274, 254] on icon at bounding box center [273, 255] width 6 height 10
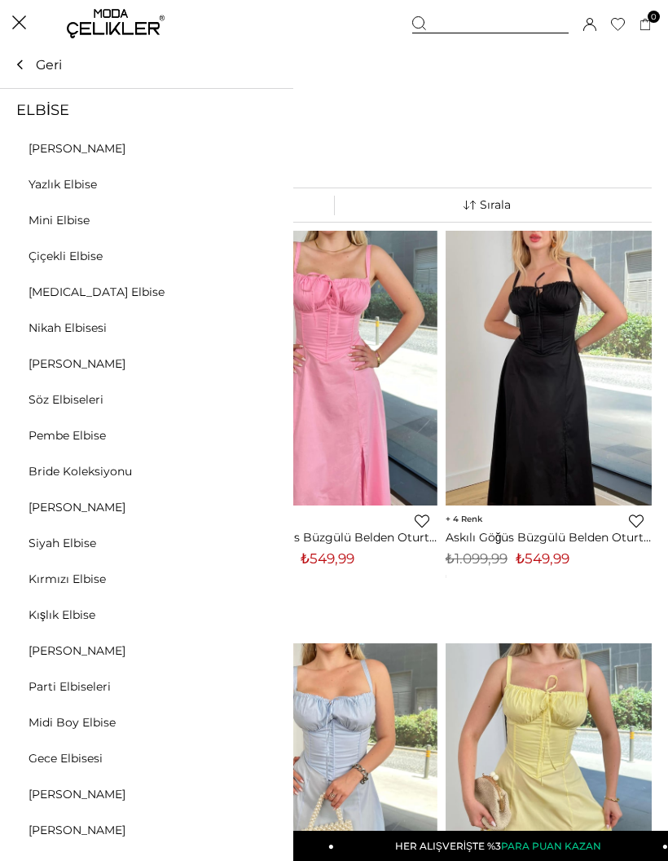
click at [58, 546] on link "Siyah Elbise" at bounding box center [62, 542] width 125 height 15
click at [60, 546] on link "Siyah Elbise" at bounding box center [62, 542] width 125 height 15
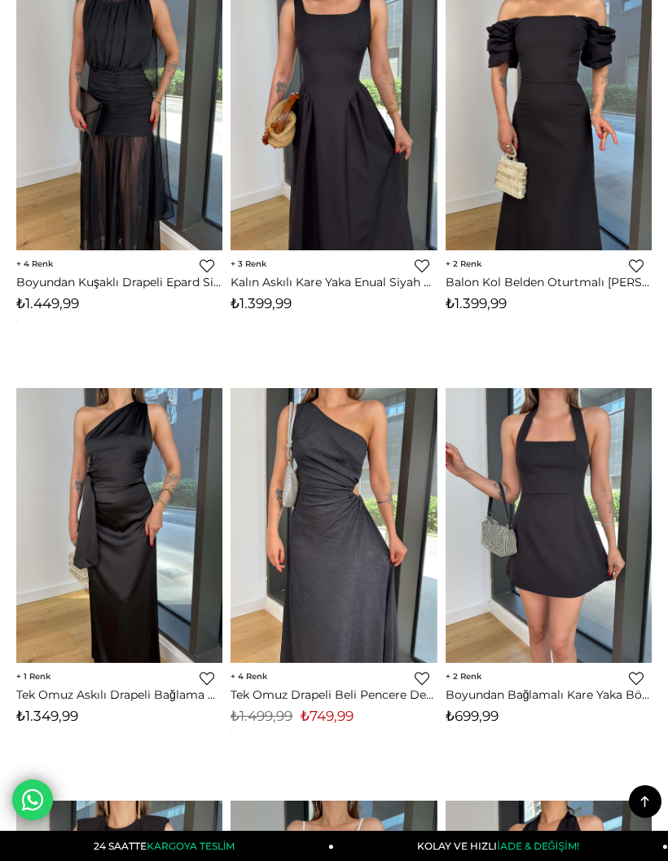
scroll to position [2285, 0]
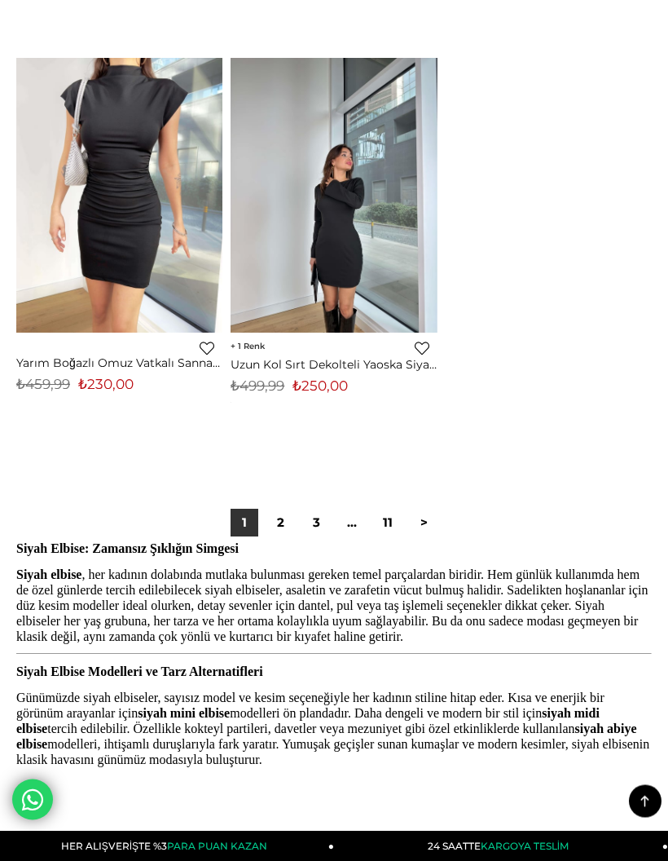
click at [289, 509] on link "2" at bounding box center [281, 523] width 28 height 28
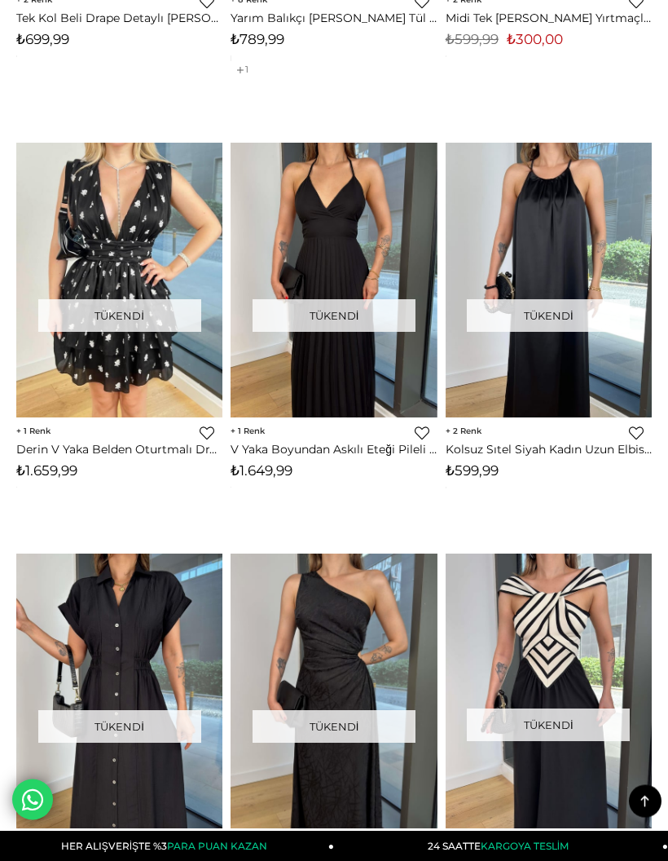
scroll to position [5904, 0]
